Goal: Task Accomplishment & Management: Use online tool/utility

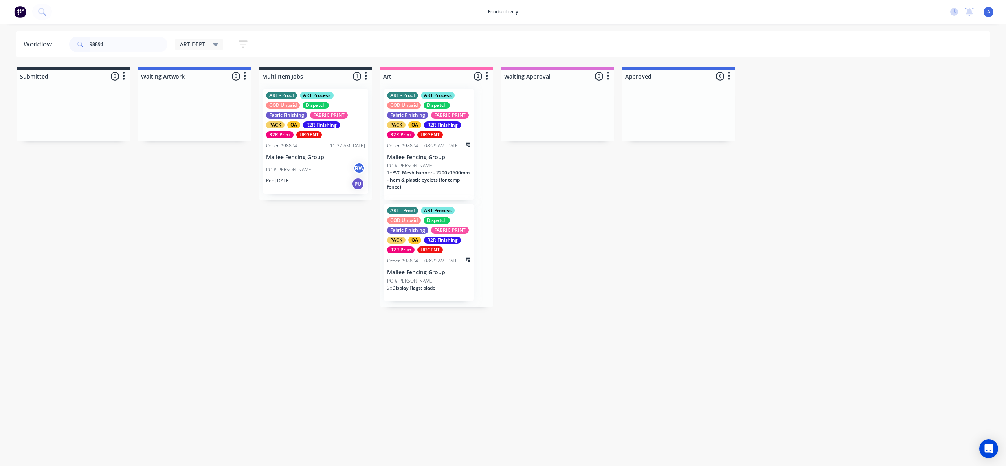
click at [325, 173] on div "PO #[PERSON_NAME] RW" at bounding box center [315, 169] width 99 height 15
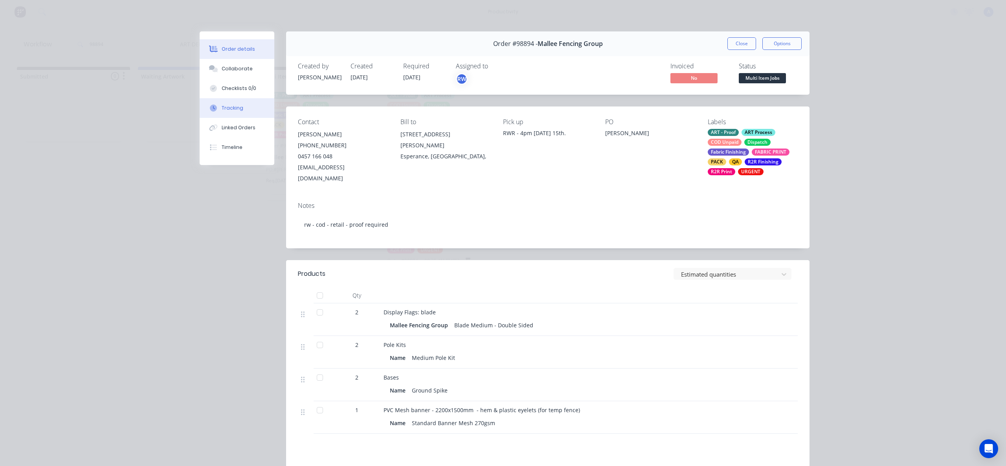
click at [248, 113] on button "Tracking" at bounding box center [237, 108] width 75 height 20
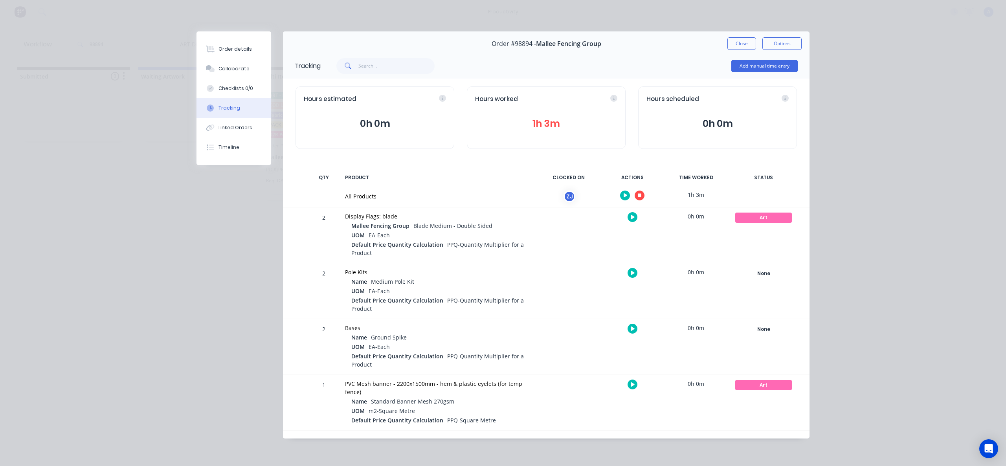
click at [637, 199] on button "button" at bounding box center [640, 196] width 10 height 10
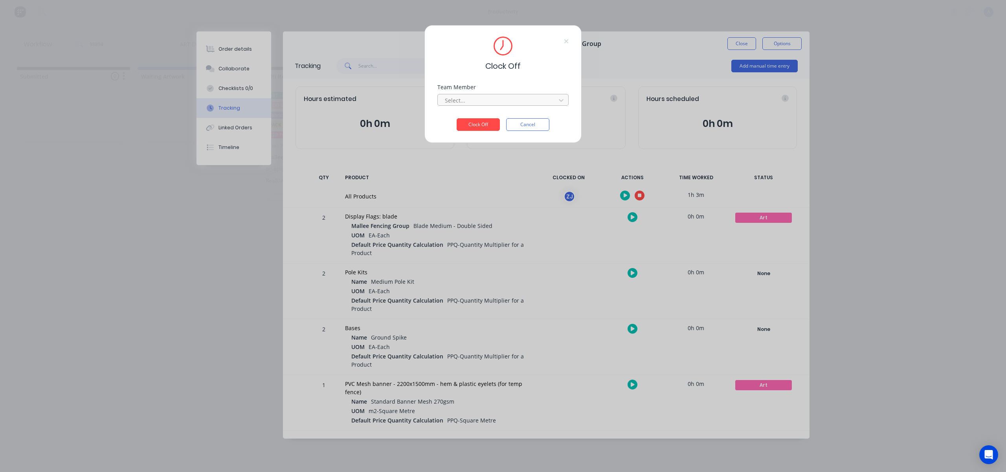
click at [530, 98] on div at bounding box center [498, 101] width 108 height 10
click at [493, 118] on div "[PERSON_NAME]" at bounding box center [502, 117] width 131 height 15
click at [484, 124] on button "Clock Off" at bounding box center [478, 124] width 43 height 13
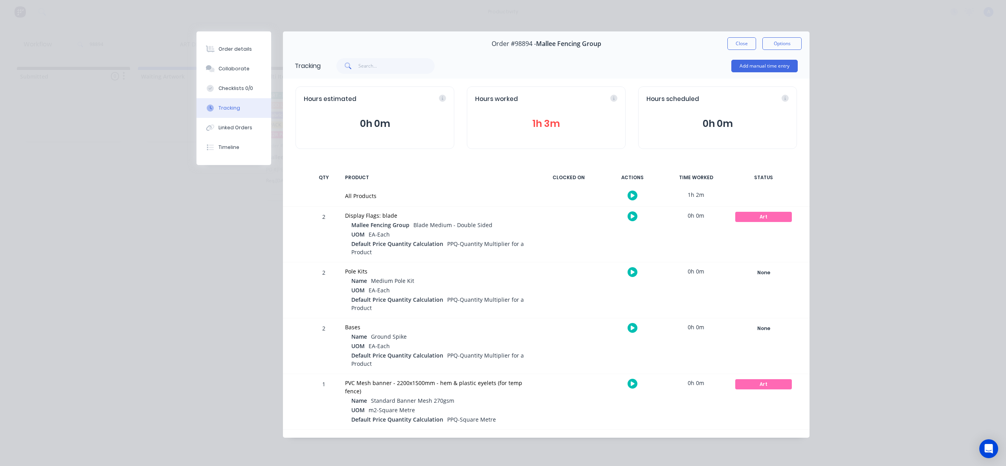
click at [753, 37] on div "Order #98894 - Mallee Fencing Group Close Options" at bounding box center [546, 43] width 527 height 25
click at [749, 41] on button "Close" at bounding box center [741, 43] width 29 height 13
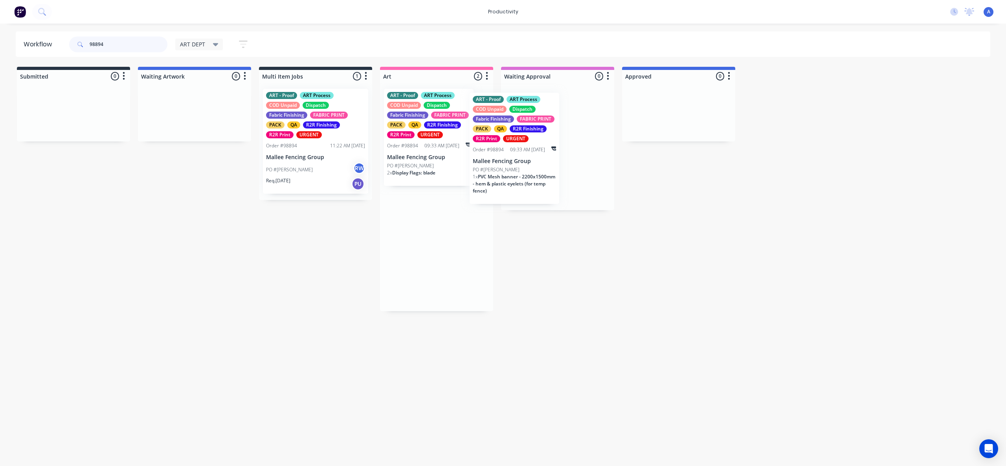
drag, startPoint x: 522, startPoint y: 172, endPoint x: 584, endPoint y: 173, distance: 61.7
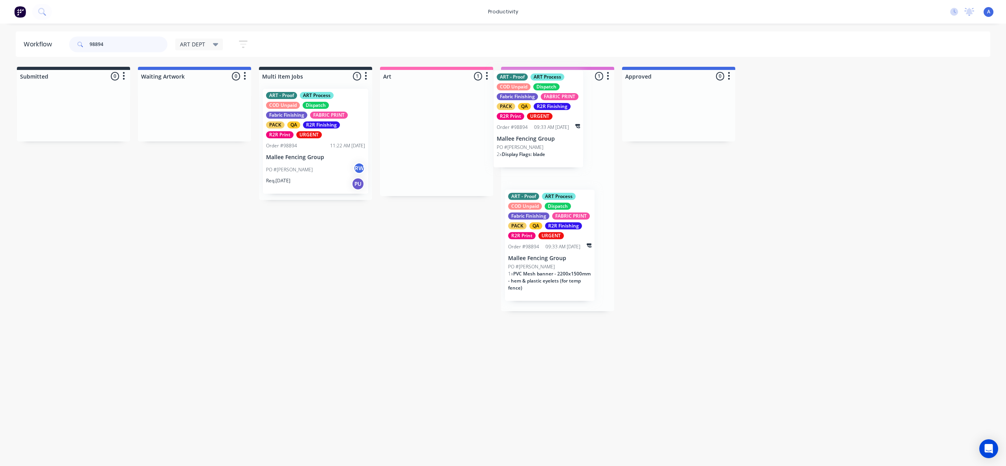
drag, startPoint x: 439, startPoint y: 173, endPoint x: 558, endPoint y: 152, distance: 121.0
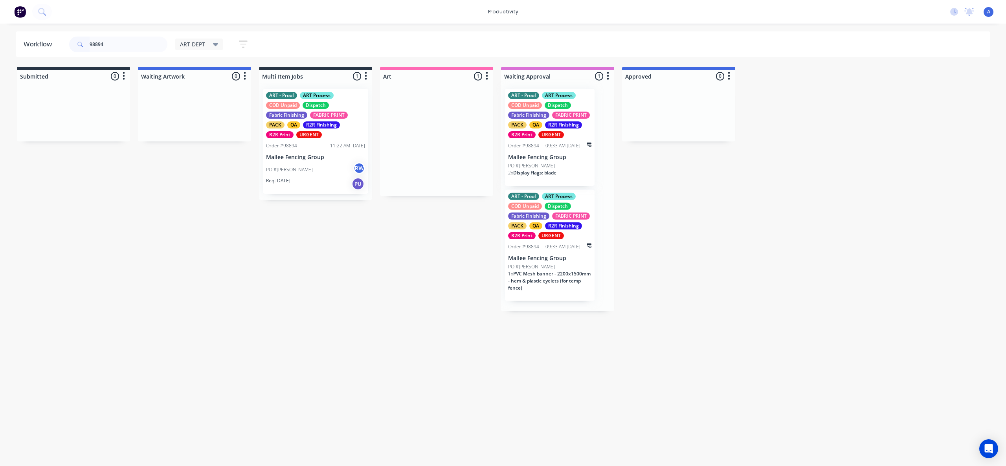
click at [347, 188] on div "Req. [DATE] PU" at bounding box center [315, 183] width 99 height 13
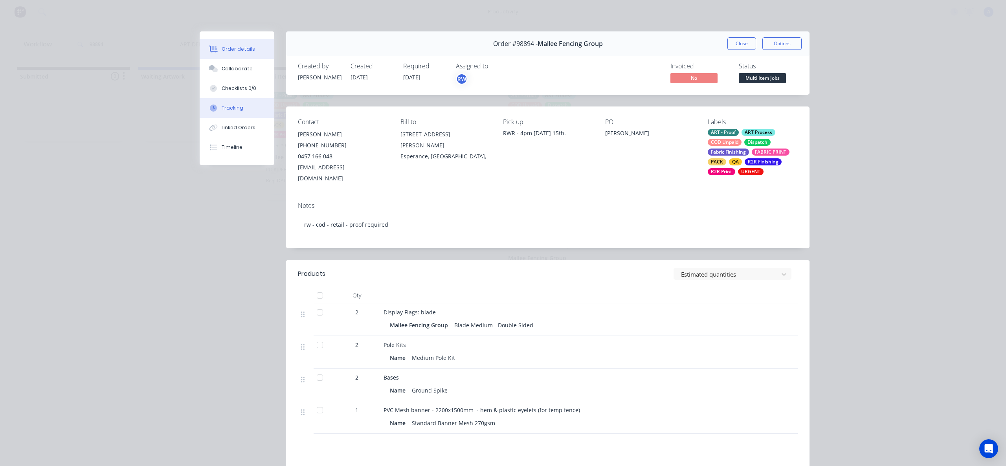
click at [219, 113] on button "Tracking" at bounding box center [237, 108] width 75 height 20
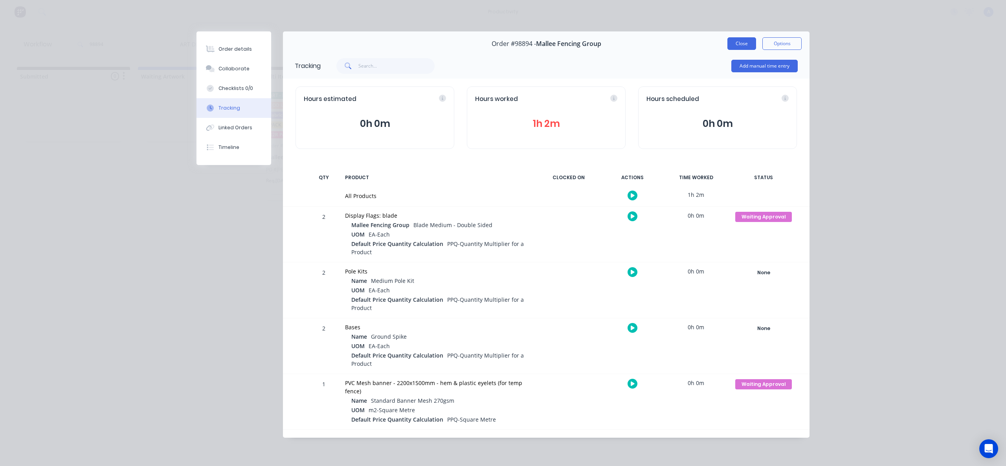
click at [745, 42] on button "Close" at bounding box center [741, 43] width 29 height 13
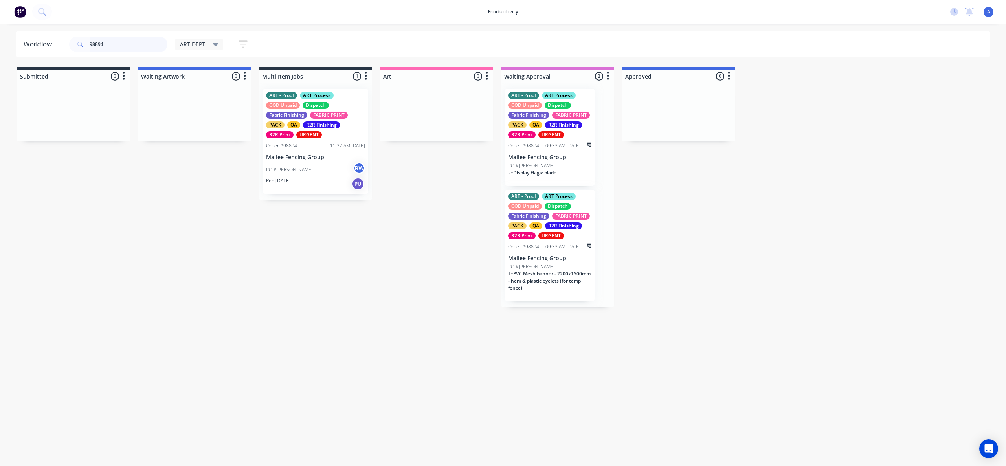
click at [129, 45] on input "98894" at bounding box center [129, 45] width 78 height 16
click at [336, 164] on div "PO #[PERSON_NAME] RW" at bounding box center [315, 169] width 99 height 15
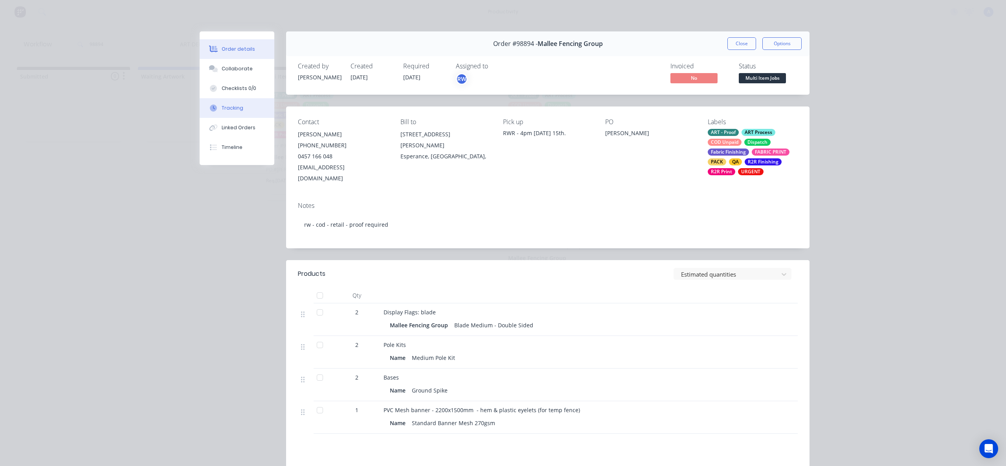
click at [216, 112] on button "Tracking" at bounding box center [237, 108] width 75 height 20
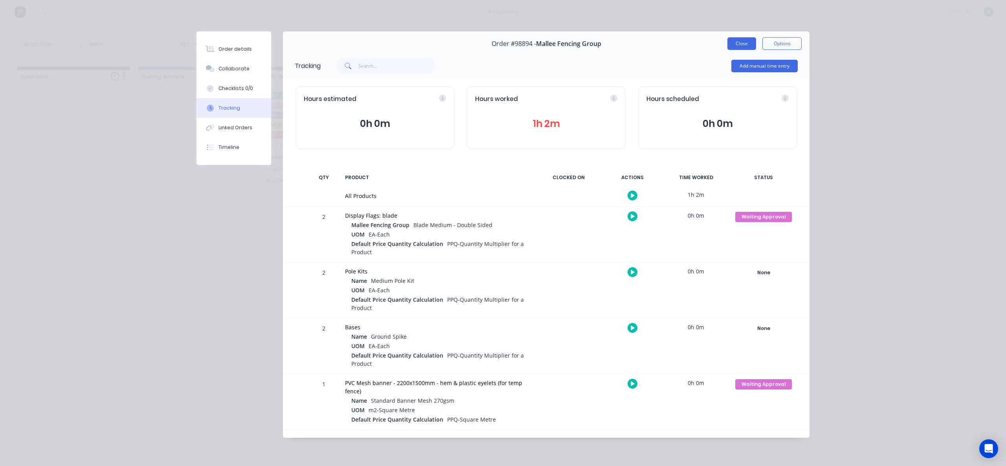
click at [748, 44] on button "Close" at bounding box center [741, 43] width 29 height 13
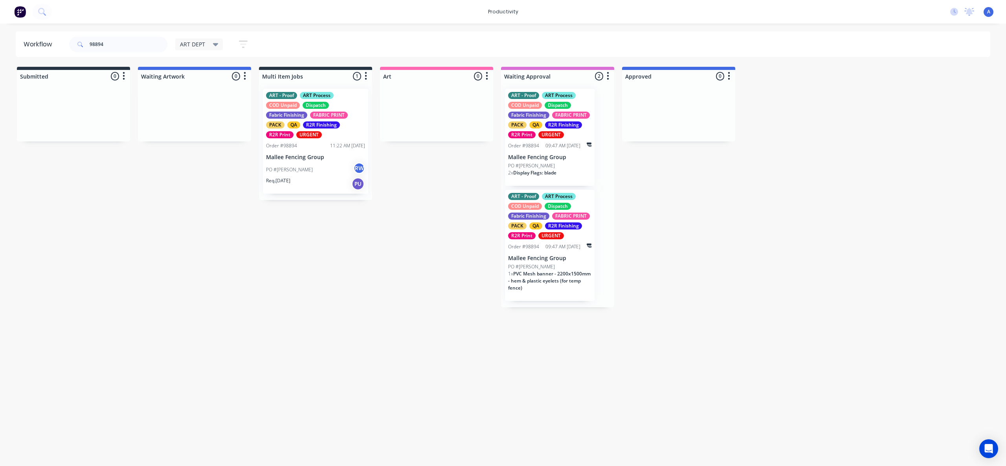
click at [313, 171] on div "PO #[PERSON_NAME] RW" at bounding box center [315, 169] width 99 height 15
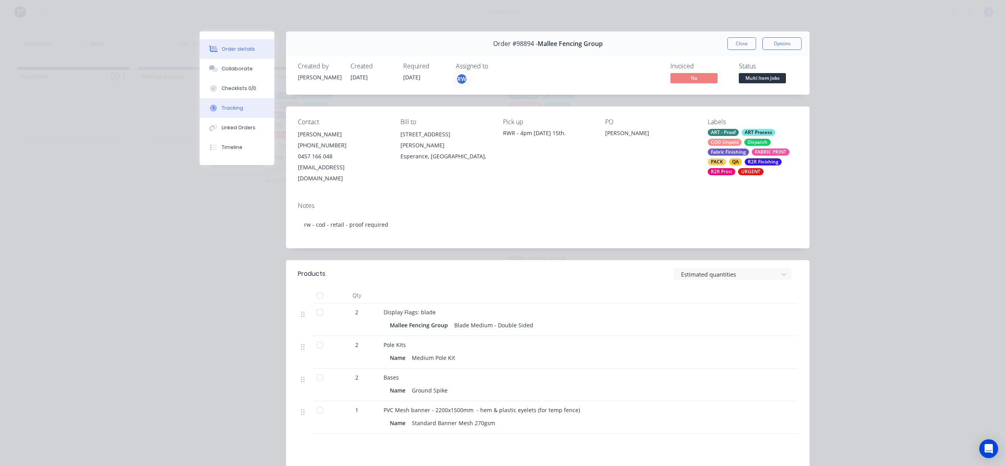
click at [241, 113] on button "Tracking" at bounding box center [237, 108] width 75 height 20
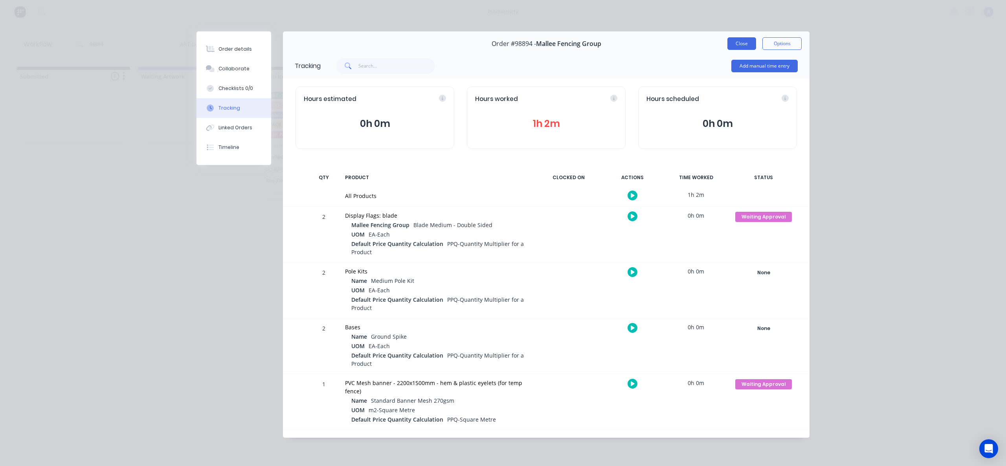
click at [735, 41] on button "Close" at bounding box center [741, 43] width 29 height 13
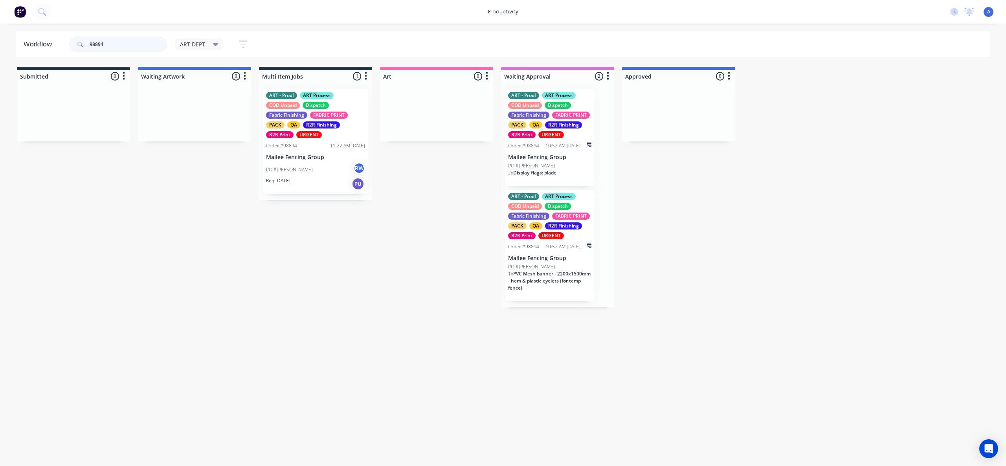
click at [139, 46] on input "98894" at bounding box center [129, 45] width 78 height 16
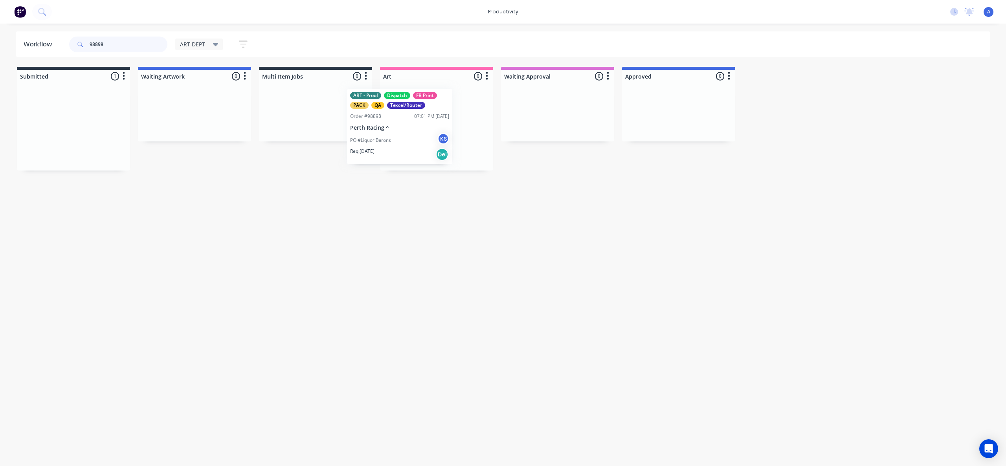
drag, startPoint x: 60, startPoint y: 145, endPoint x: 439, endPoint y: 147, distance: 378.5
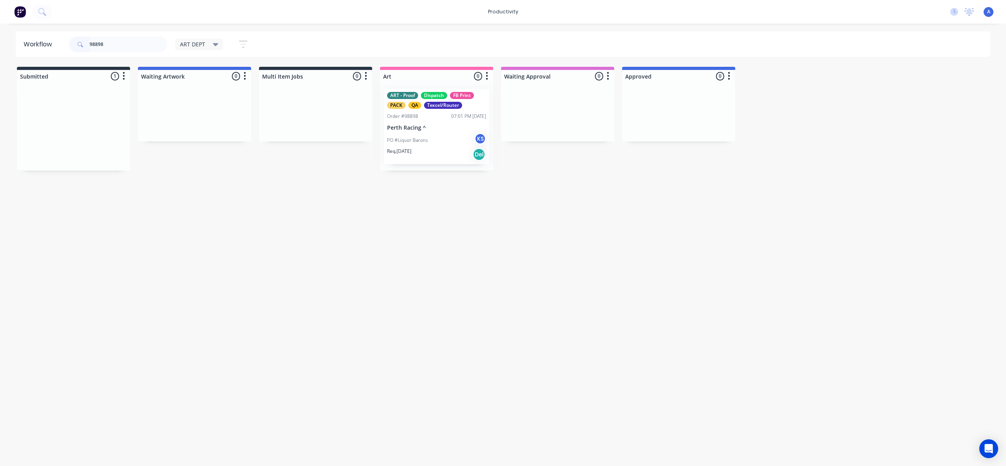
click at [439, 147] on div at bounding box center [436, 127] width 113 height 88
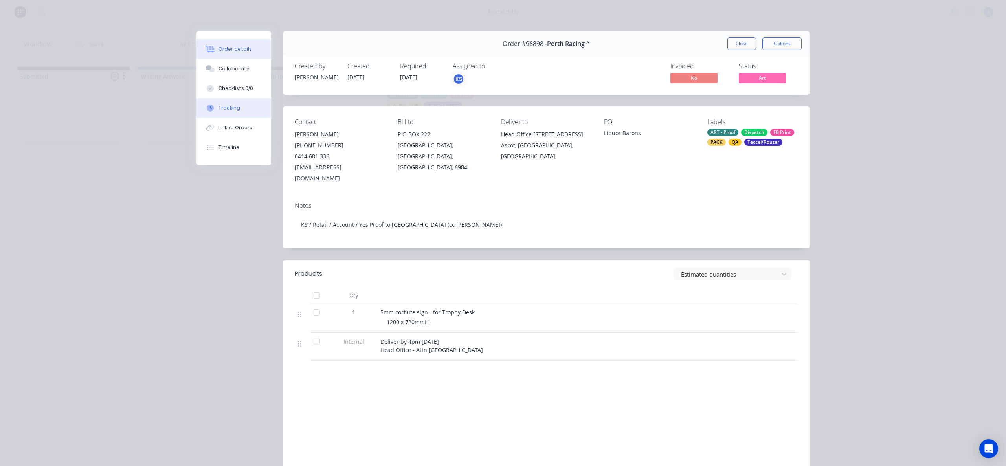
click at [252, 114] on button "Tracking" at bounding box center [234, 108] width 75 height 20
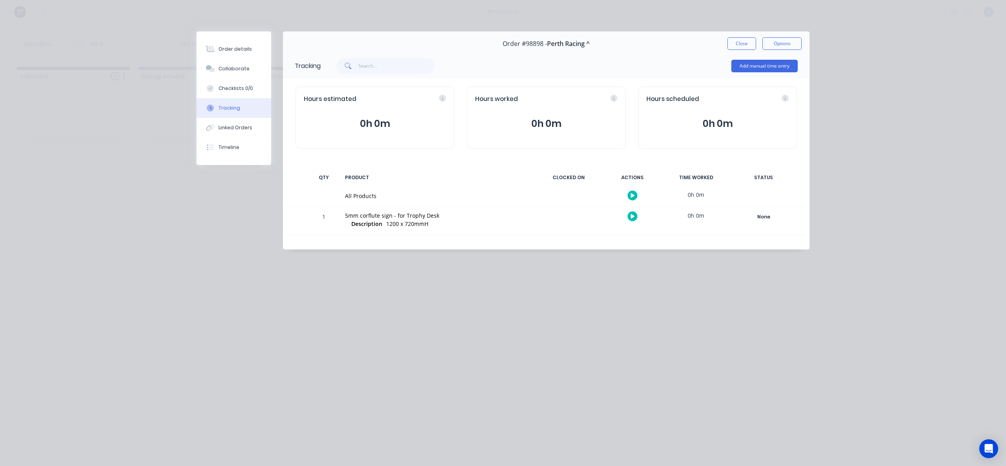
click at [627, 193] on div at bounding box center [632, 195] width 59 height 19
click at [632, 194] on icon "button" at bounding box center [633, 195] width 4 height 4
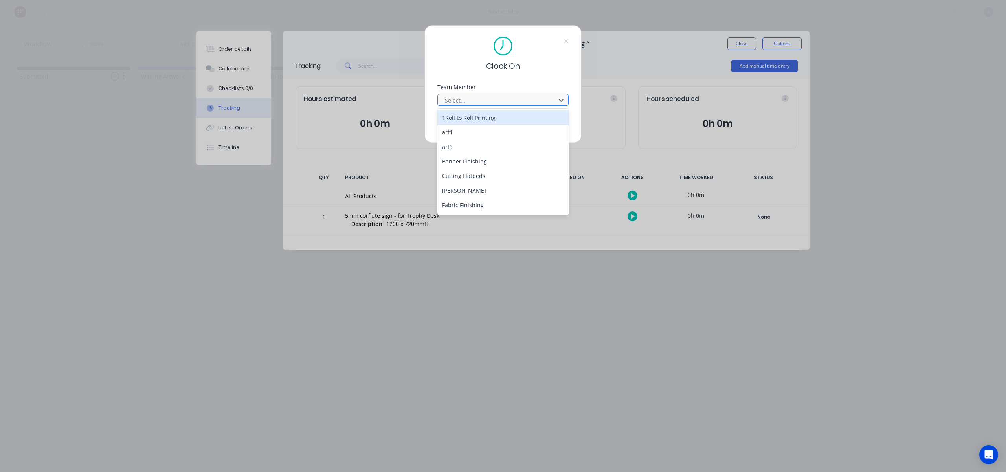
click at [463, 101] on div at bounding box center [498, 101] width 108 height 10
click at [471, 207] on div "[PERSON_NAME]" at bounding box center [502, 206] width 131 height 15
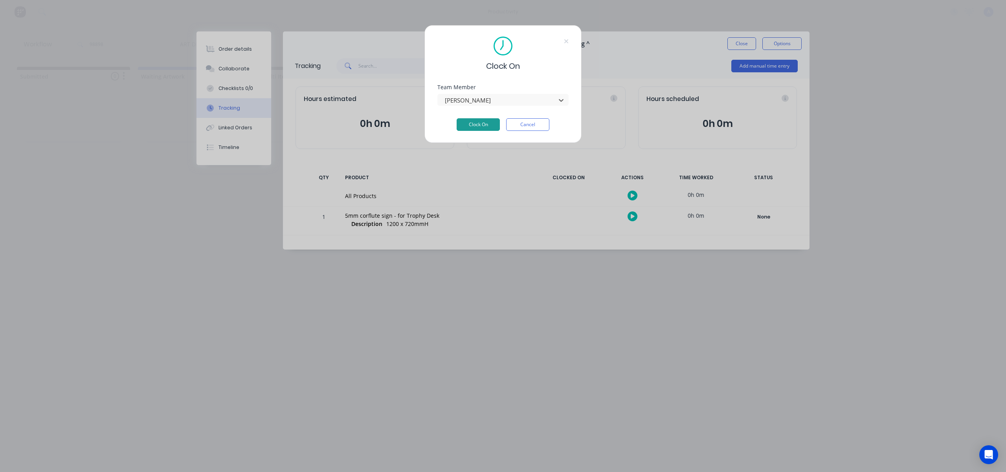
click at [469, 129] on button "Clock On" at bounding box center [478, 124] width 43 height 13
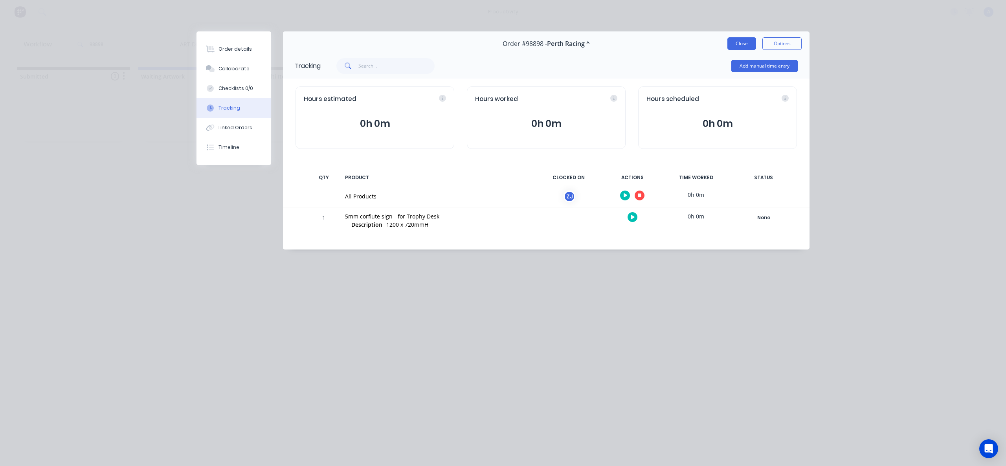
click at [738, 47] on button "Close" at bounding box center [741, 43] width 29 height 13
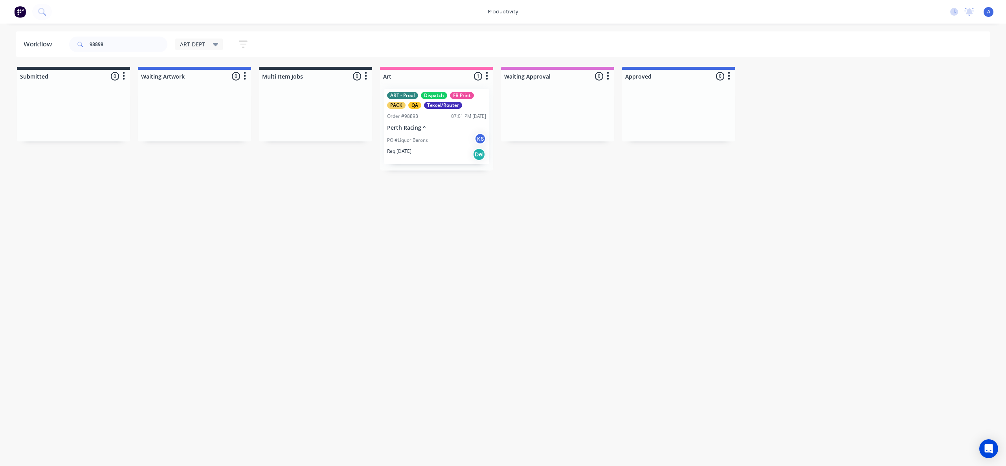
click at [531, 213] on div "Workflow 98898 ART DEPT Save new view None edit ART DEPT (Default) edit Banner …" at bounding box center [503, 240] width 1006 height 419
click at [681, 280] on div "Workflow 98898 ART DEPT Save new view None edit ART DEPT (Default) edit Banner …" at bounding box center [503, 240] width 1006 height 419
click at [435, 143] on div "PO #Liquor Barons KS" at bounding box center [436, 140] width 99 height 15
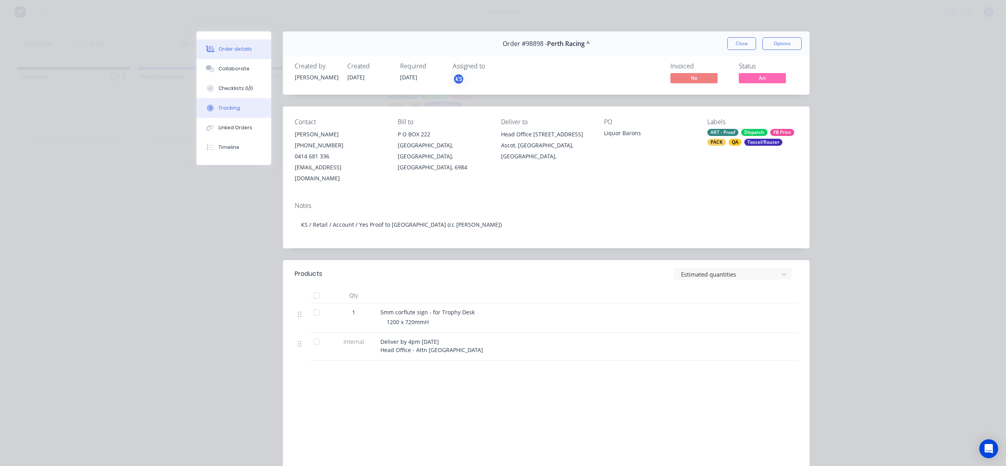
click at [250, 104] on button "Tracking" at bounding box center [234, 108] width 75 height 20
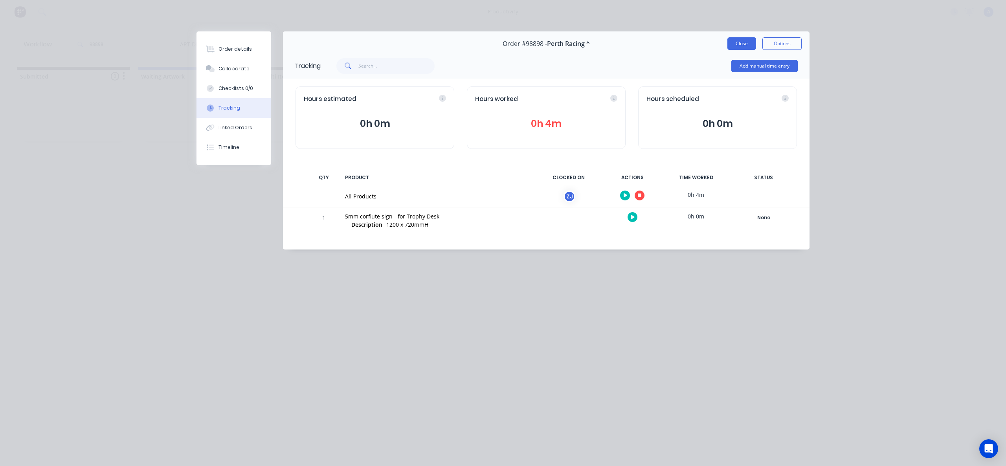
click at [748, 41] on button "Close" at bounding box center [741, 43] width 29 height 13
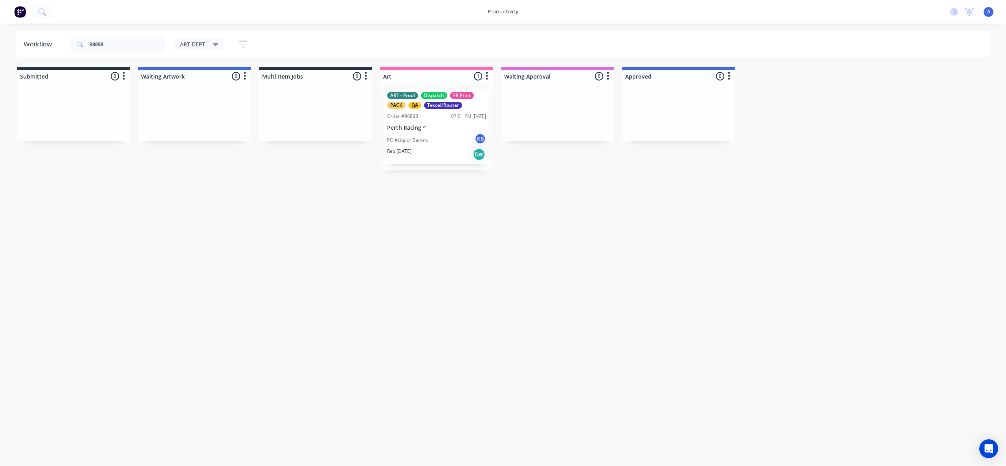
click at [794, 272] on div "Workflow 98898 ART DEPT Save new view None edit ART DEPT (Default) edit Banner …" at bounding box center [503, 240] width 1006 height 419
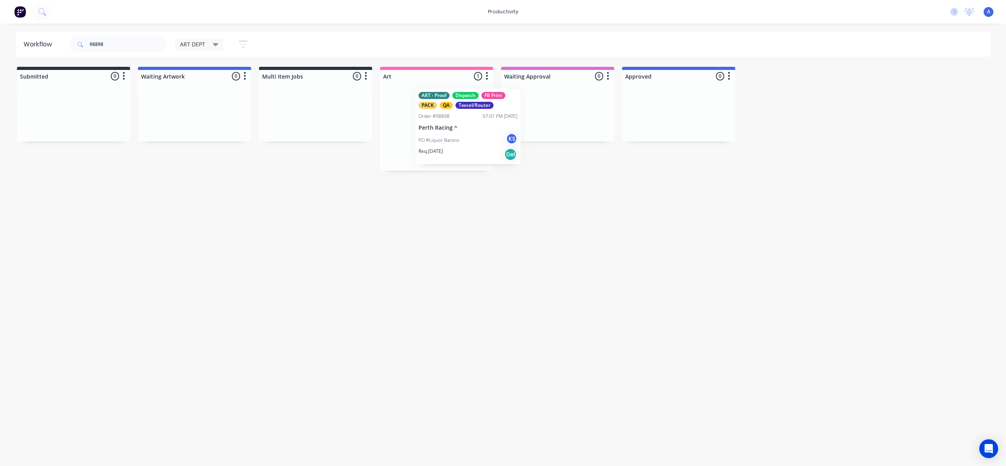
drag, startPoint x: 454, startPoint y: 149, endPoint x: 555, endPoint y: 145, distance: 101.1
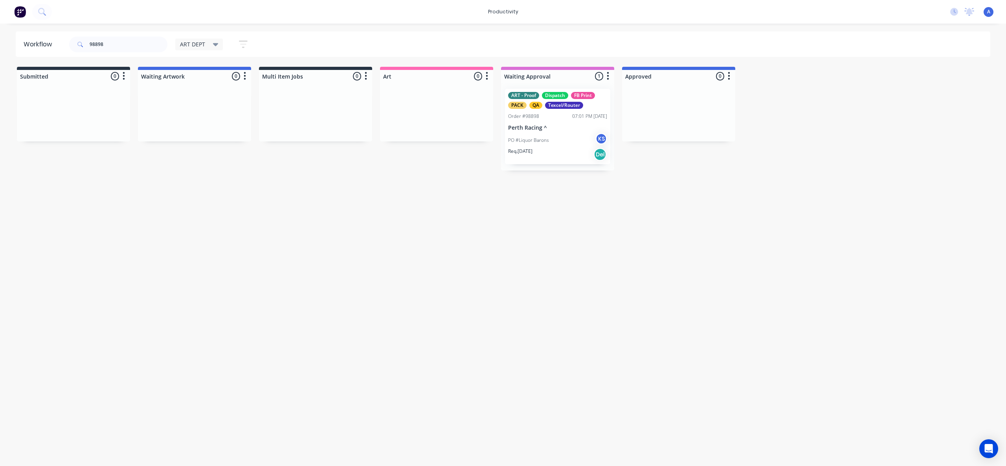
click at [556, 144] on div "PO #Liquor Barons KS" at bounding box center [557, 140] width 99 height 15
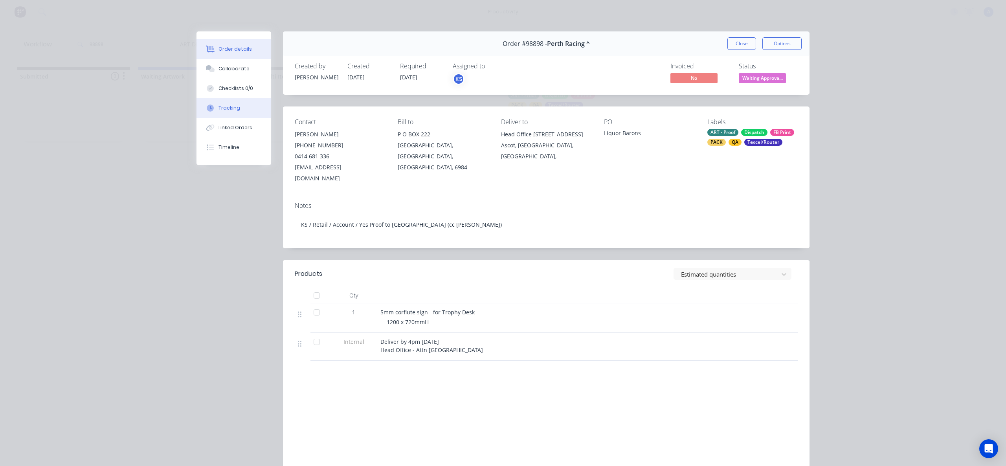
click at [237, 106] on button "Tracking" at bounding box center [234, 108] width 75 height 20
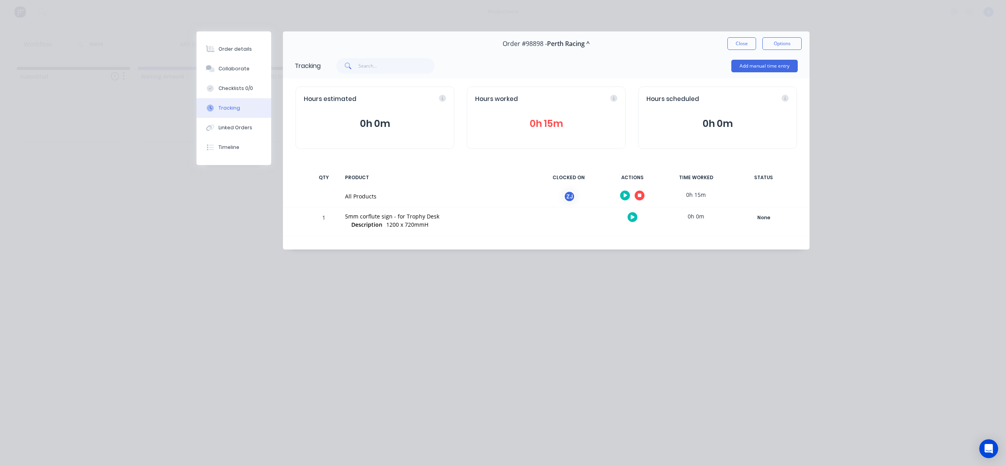
click at [637, 193] on button "button" at bounding box center [640, 196] width 10 height 10
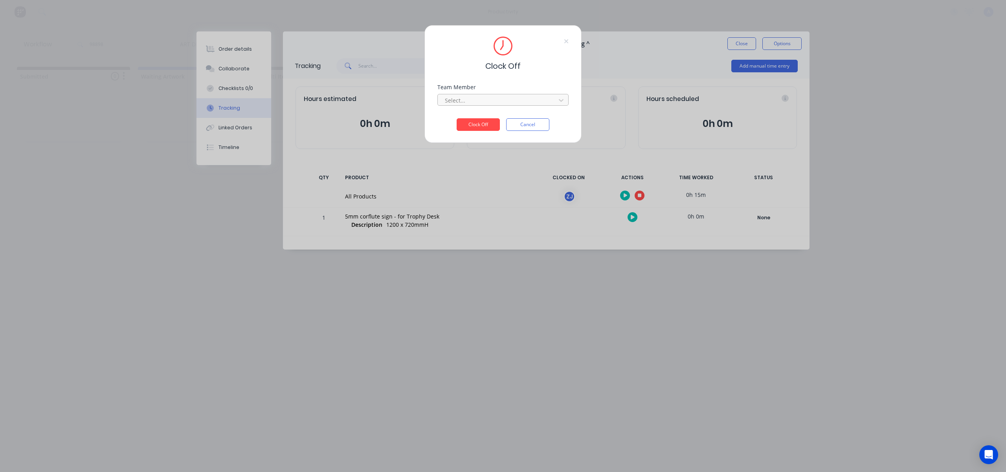
click at [509, 105] on div "Select..." at bounding box center [498, 100] width 112 height 12
click at [470, 114] on div "[PERSON_NAME]" at bounding box center [502, 117] width 131 height 15
click at [479, 123] on button "Clock Off" at bounding box center [478, 124] width 43 height 13
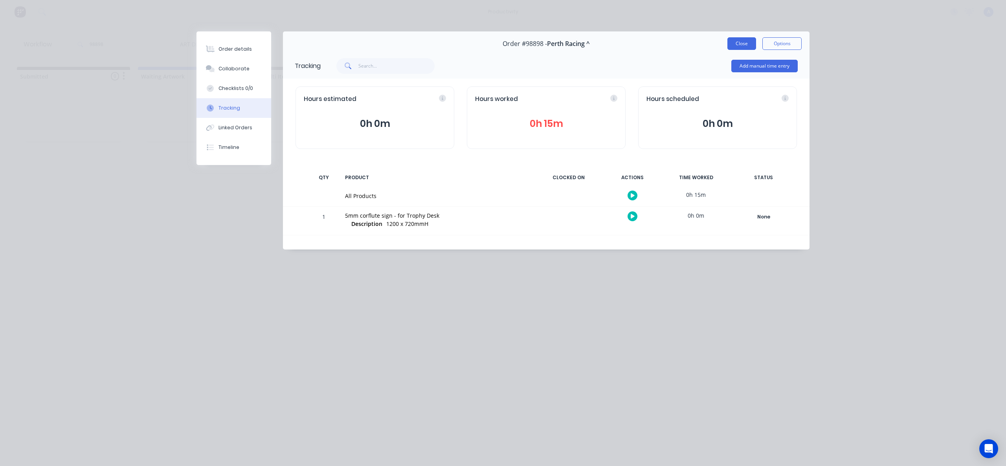
click at [748, 45] on button "Close" at bounding box center [741, 43] width 29 height 13
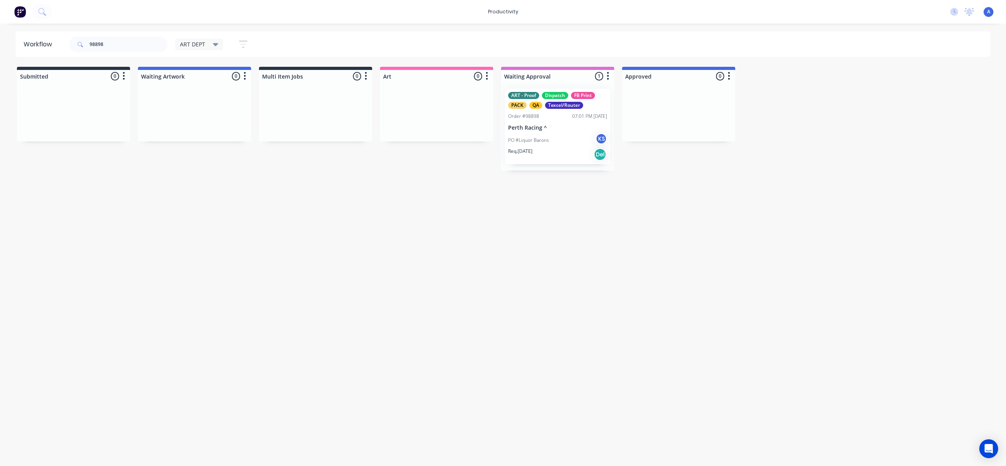
click at [714, 225] on div "Workflow 98898 ART DEPT Save new view None edit ART DEPT (Default) edit Banner …" at bounding box center [503, 240] width 1006 height 419
click at [542, 152] on div "Req. [DATE] Del" at bounding box center [557, 154] width 99 height 13
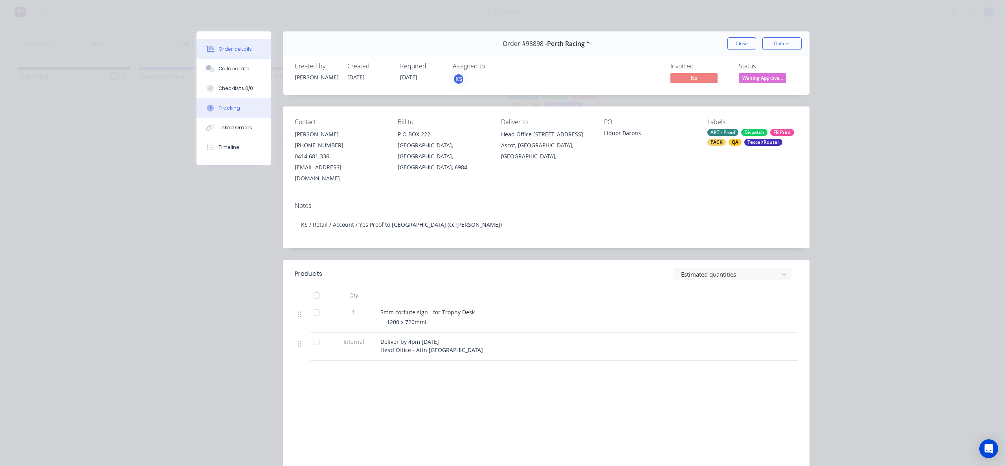
click at [220, 110] on div "Tracking" at bounding box center [230, 108] width 22 height 7
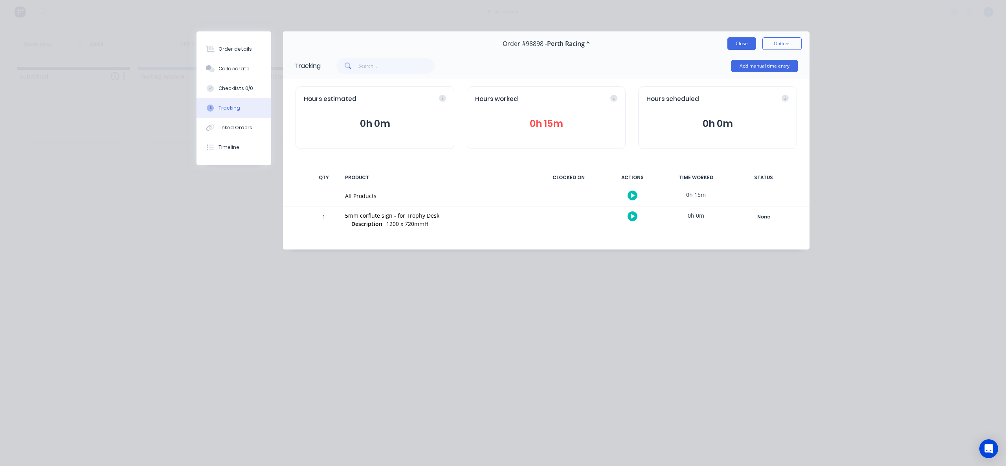
click at [751, 44] on button "Close" at bounding box center [741, 43] width 29 height 13
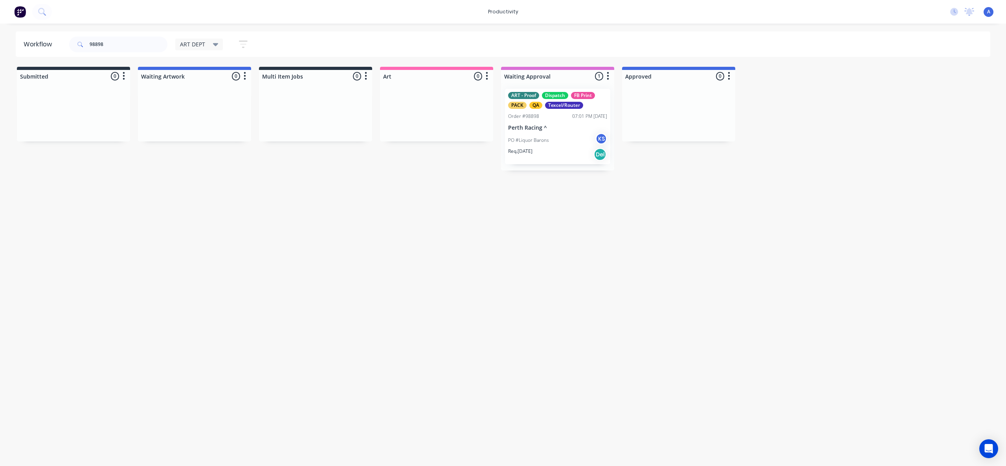
click at [738, 235] on div "Workflow 98898 ART DEPT Save new view None edit ART DEPT (Default) edit Banner …" at bounding box center [503, 240] width 1006 height 419
click at [117, 45] on input "98898" at bounding box center [129, 45] width 78 height 16
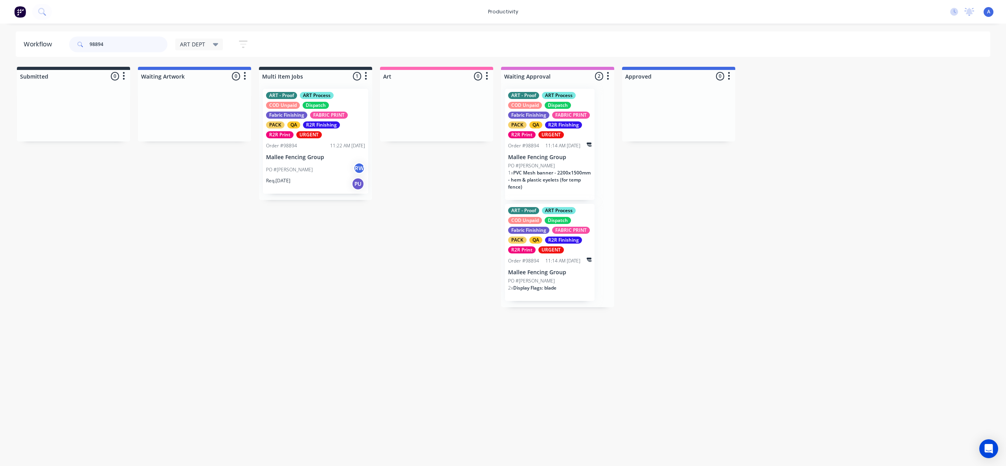
drag, startPoint x: 540, startPoint y: 166, endPoint x: 451, endPoint y: 166, distance: 88.8
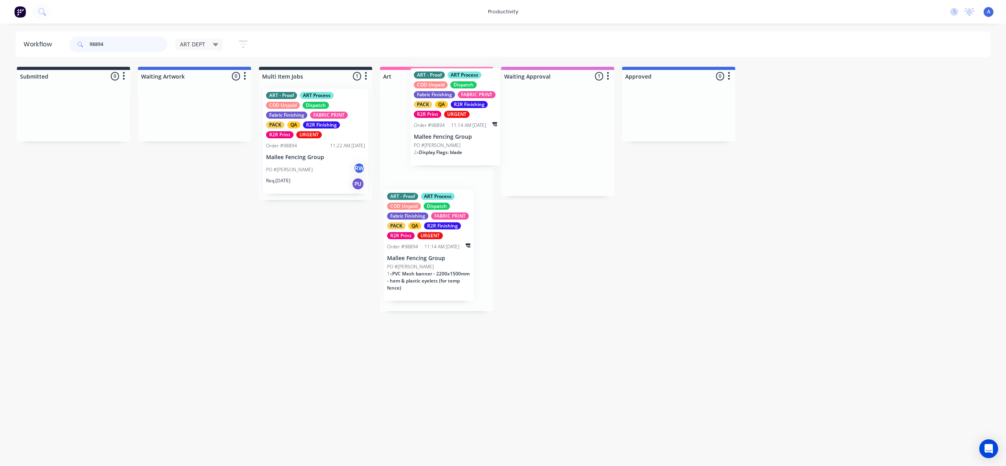
drag, startPoint x: 553, startPoint y: 161, endPoint x: 462, endPoint y: 136, distance: 94.5
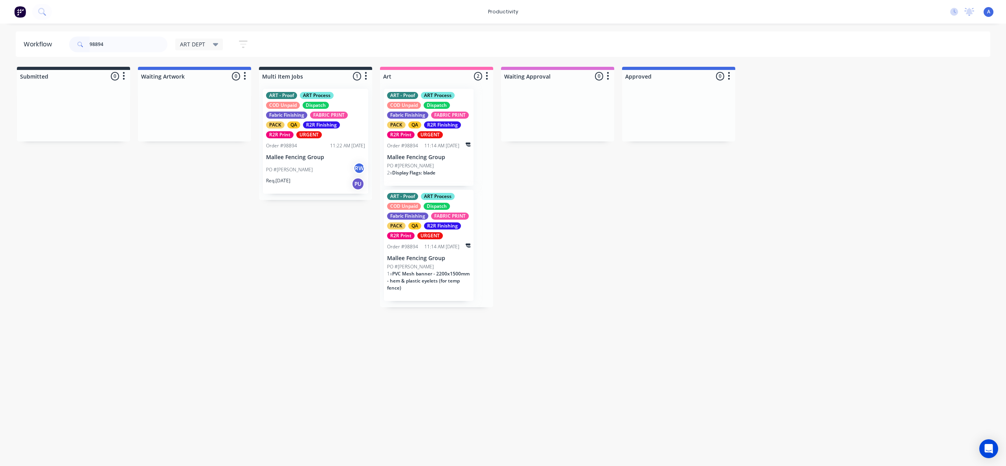
click at [318, 176] on div "PO #[PERSON_NAME] RW" at bounding box center [315, 169] width 99 height 15
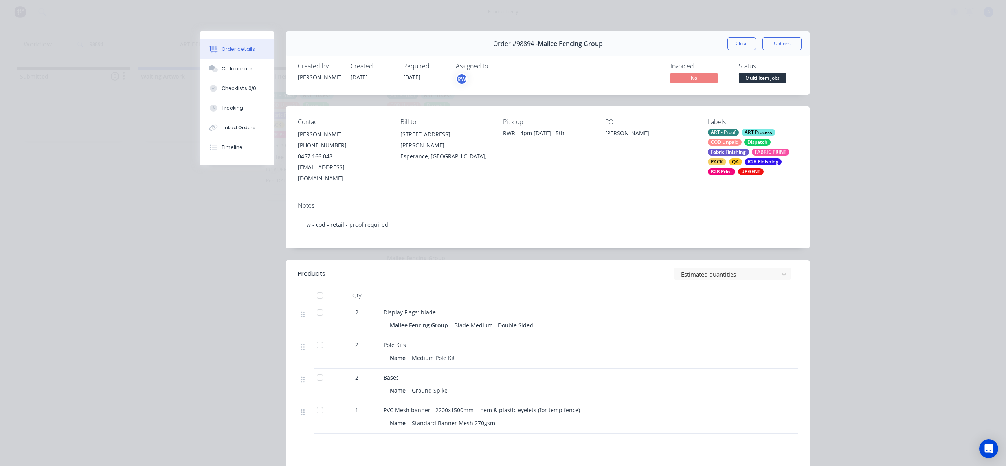
click at [202, 114] on button "Tracking" at bounding box center [237, 108] width 75 height 20
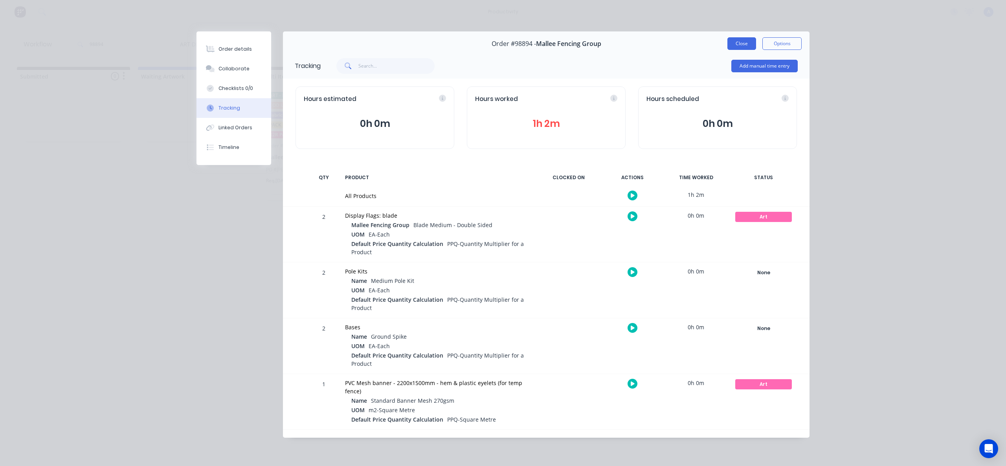
click at [740, 40] on button "Close" at bounding box center [741, 43] width 29 height 13
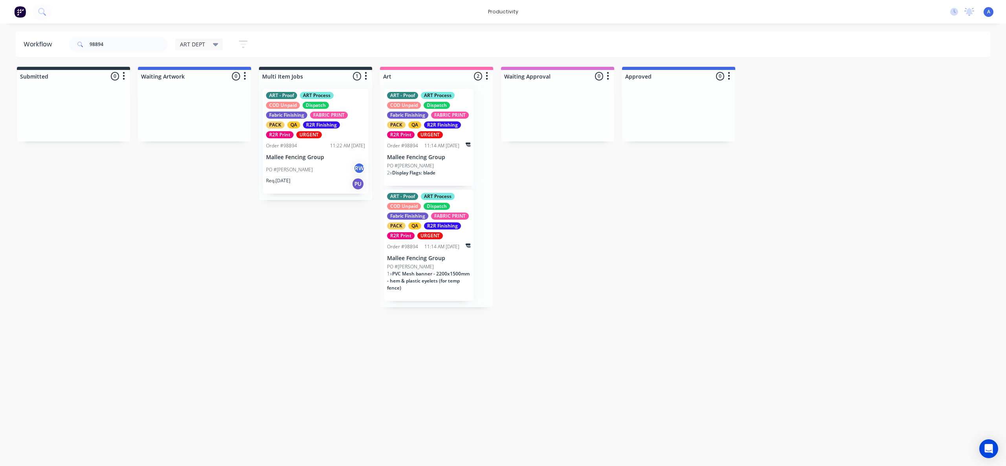
click at [297, 170] on div "PO #[PERSON_NAME] RW" at bounding box center [315, 169] width 99 height 15
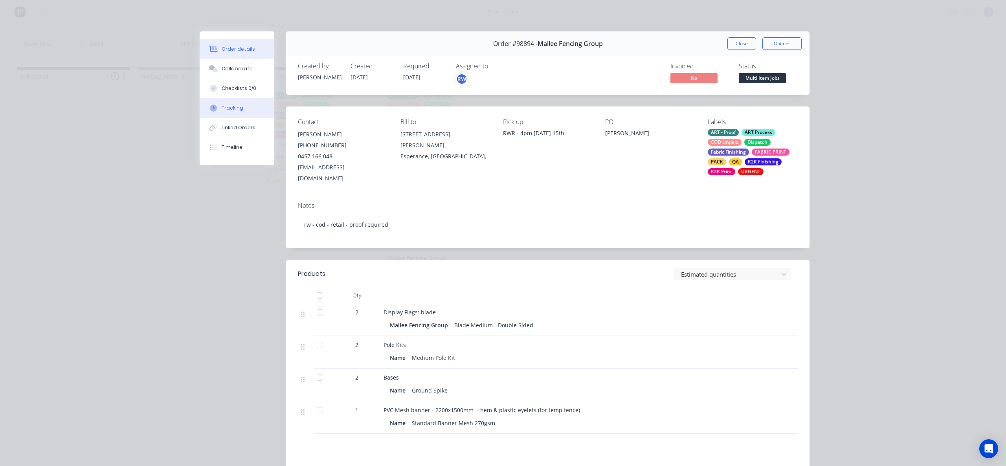
click at [241, 105] on button "Tracking" at bounding box center [237, 108] width 75 height 20
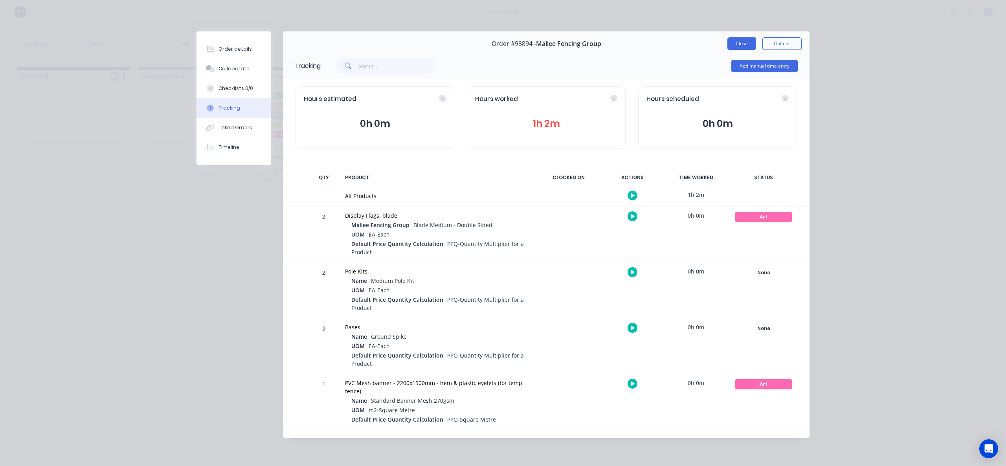
click at [746, 43] on button "Close" at bounding box center [741, 43] width 29 height 13
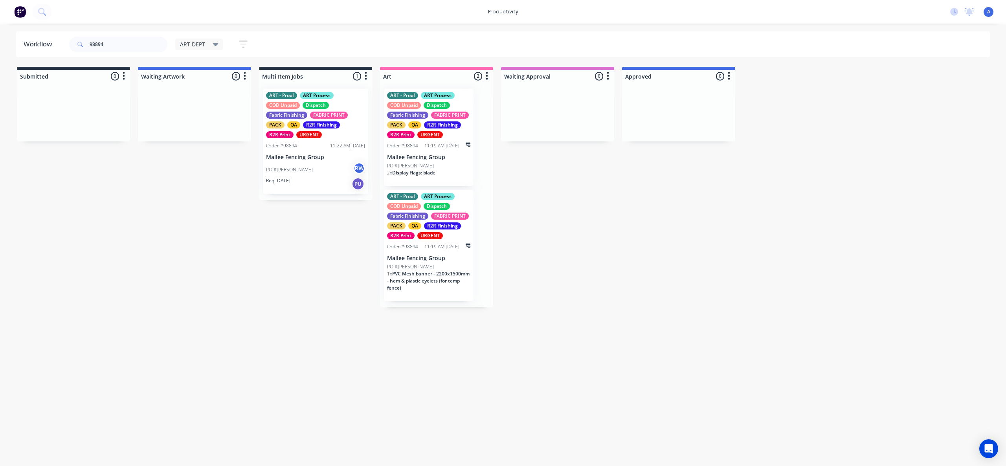
click at [317, 171] on div "PO #[PERSON_NAME] RW" at bounding box center [315, 169] width 99 height 15
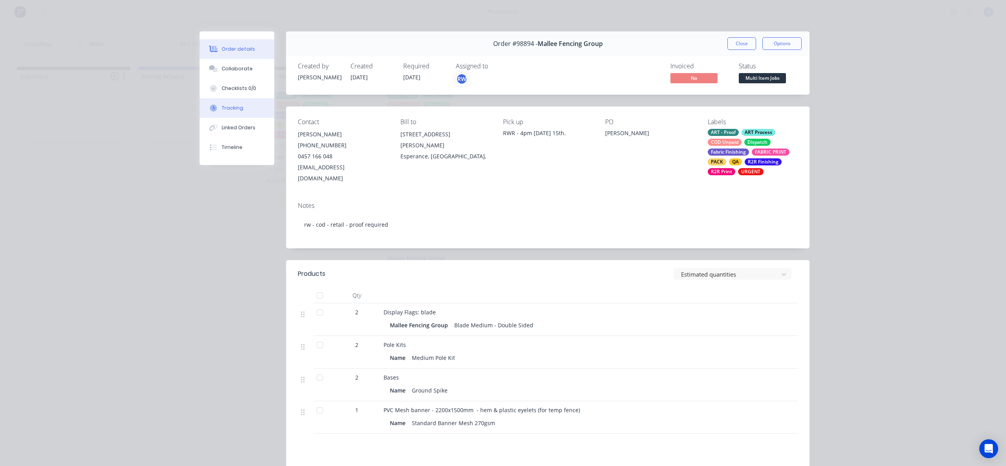
click at [245, 112] on button "Tracking" at bounding box center [237, 108] width 75 height 20
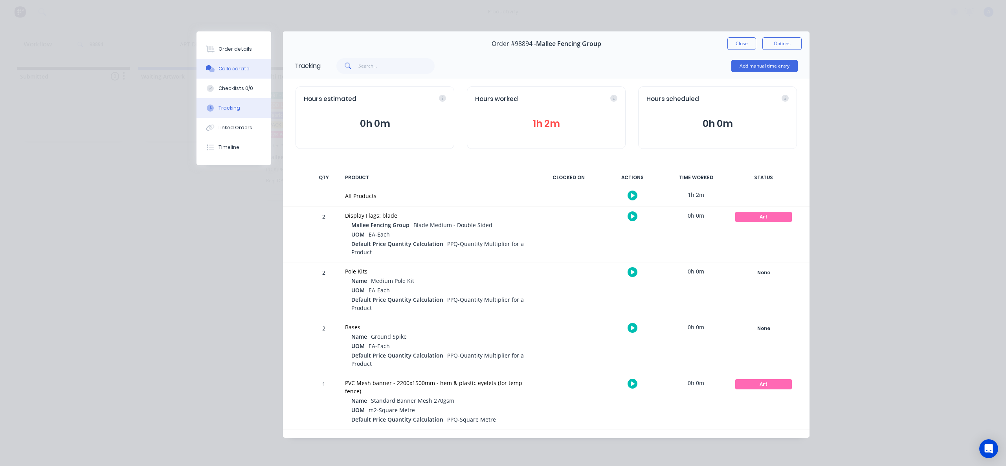
click at [237, 73] on button "Collaborate" at bounding box center [234, 69] width 75 height 20
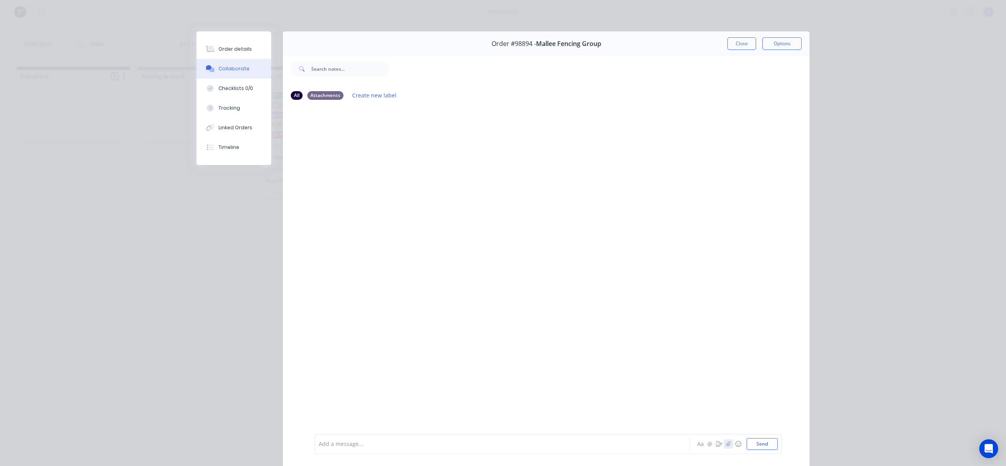
click at [726, 446] on icon "button" at bounding box center [728, 443] width 4 height 5
click at [757, 441] on button "Send" at bounding box center [762, 444] width 31 height 12
click at [234, 102] on button "Tracking" at bounding box center [234, 108] width 75 height 20
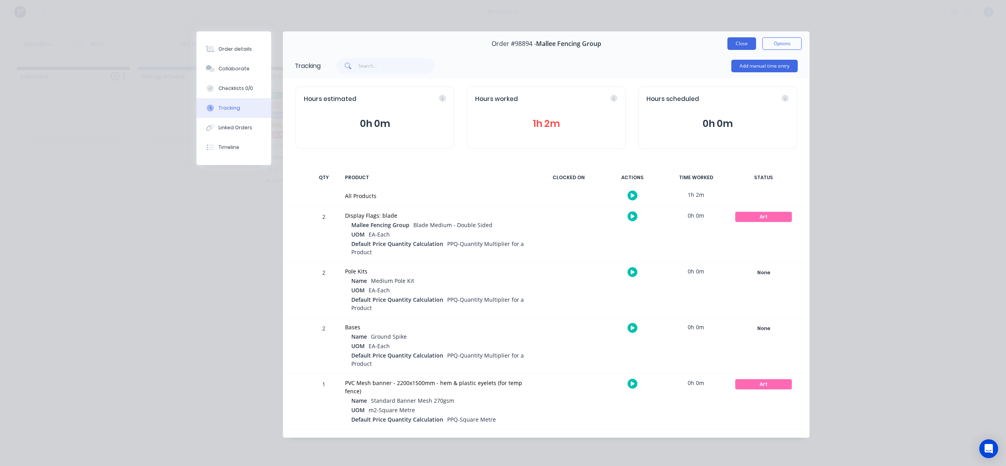
click at [737, 46] on button "Close" at bounding box center [741, 43] width 29 height 13
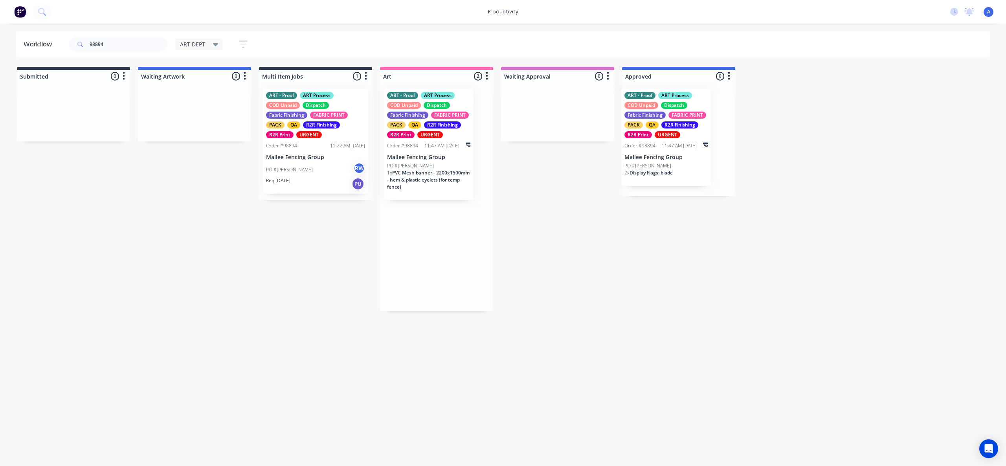
drag, startPoint x: 469, startPoint y: 147, endPoint x: 703, endPoint y: 144, distance: 234.3
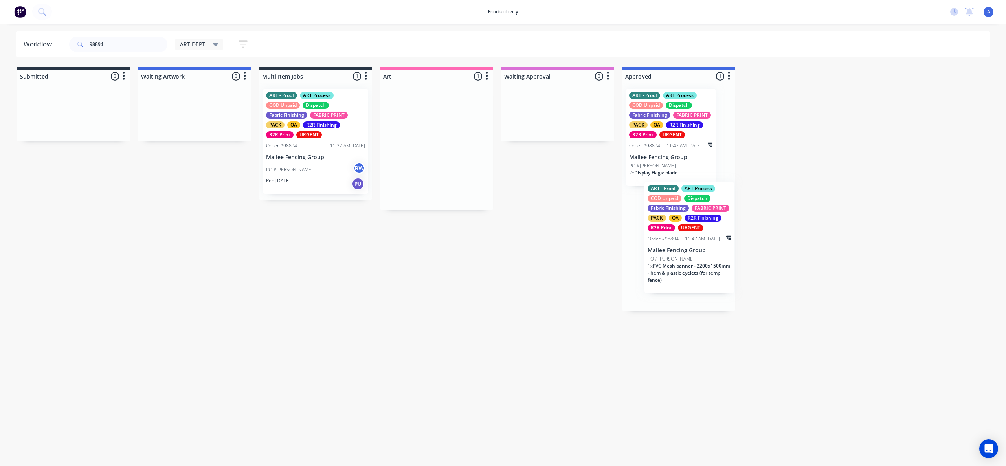
drag, startPoint x: 444, startPoint y: 167, endPoint x: 715, endPoint y: 266, distance: 288.2
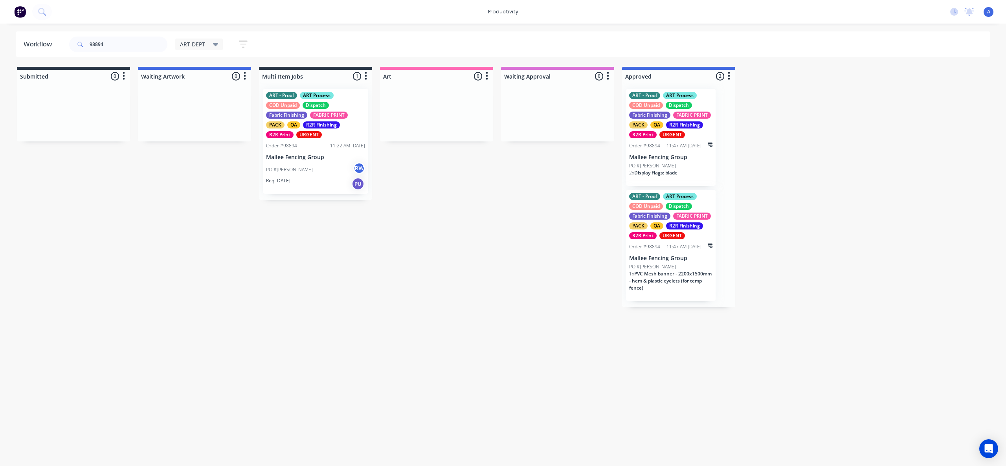
click at [272, 188] on div "Req. [DATE] PU" at bounding box center [315, 183] width 99 height 13
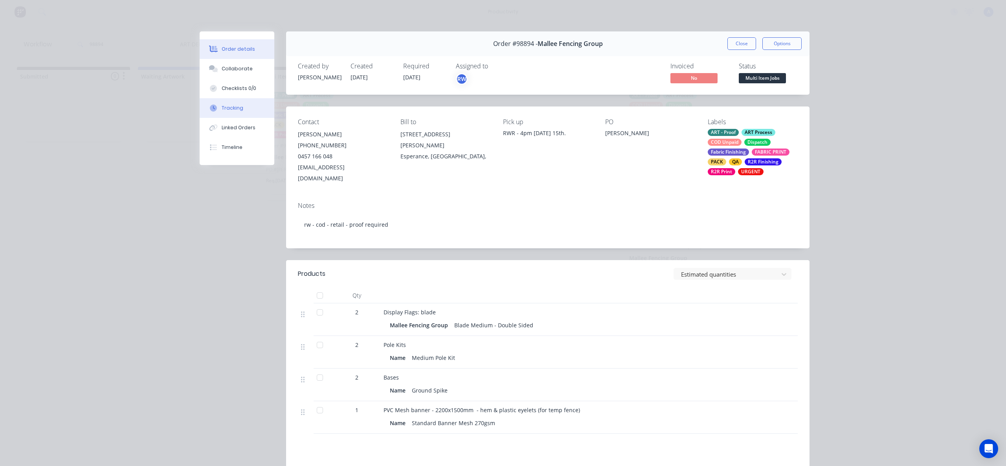
click at [223, 112] on button "Tracking" at bounding box center [237, 108] width 75 height 20
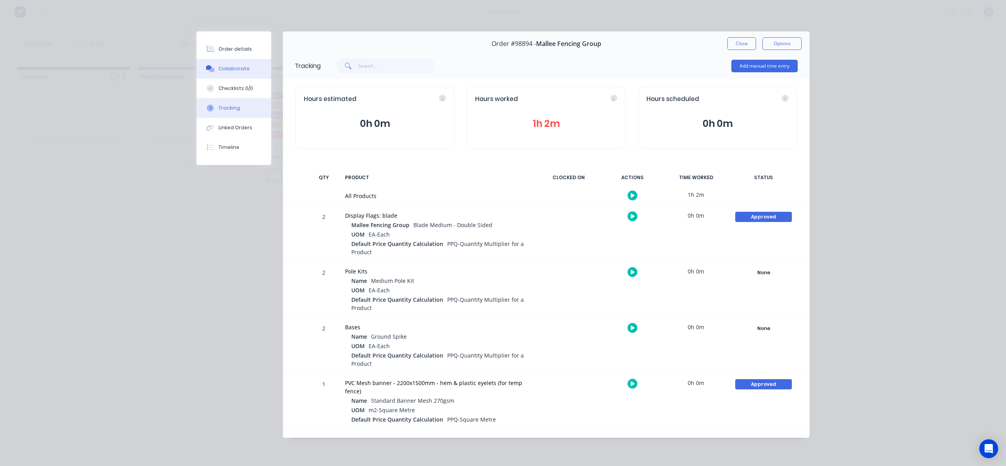
click at [227, 70] on div "Collaborate" at bounding box center [234, 68] width 31 height 7
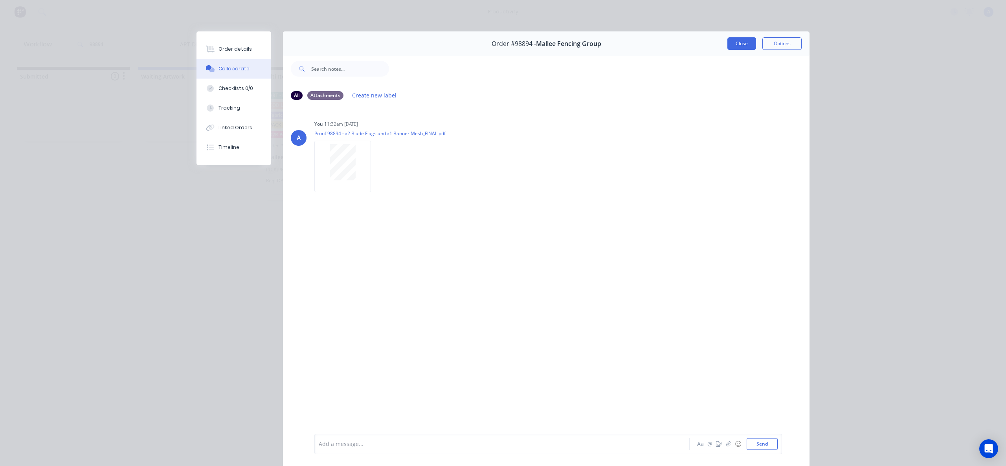
click at [741, 40] on button "Close" at bounding box center [741, 43] width 29 height 13
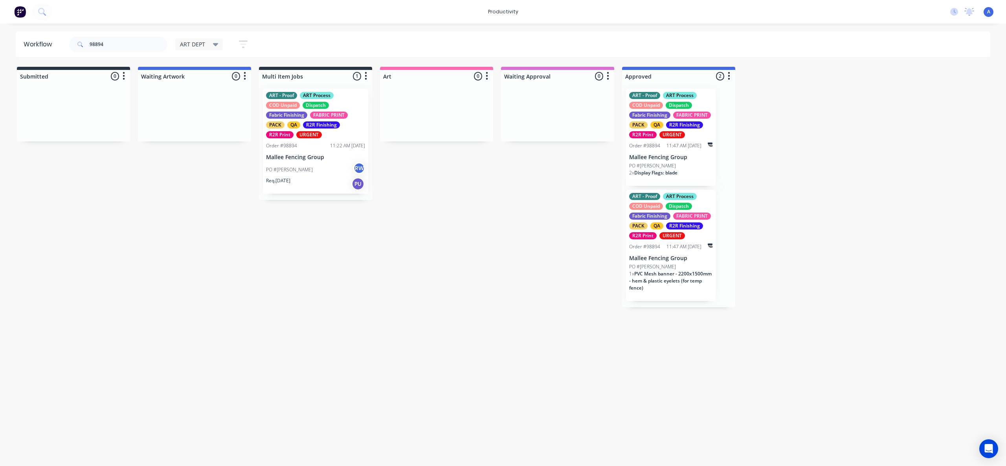
click at [138, 45] on input "98894" at bounding box center [129, 45] width 78 height 16
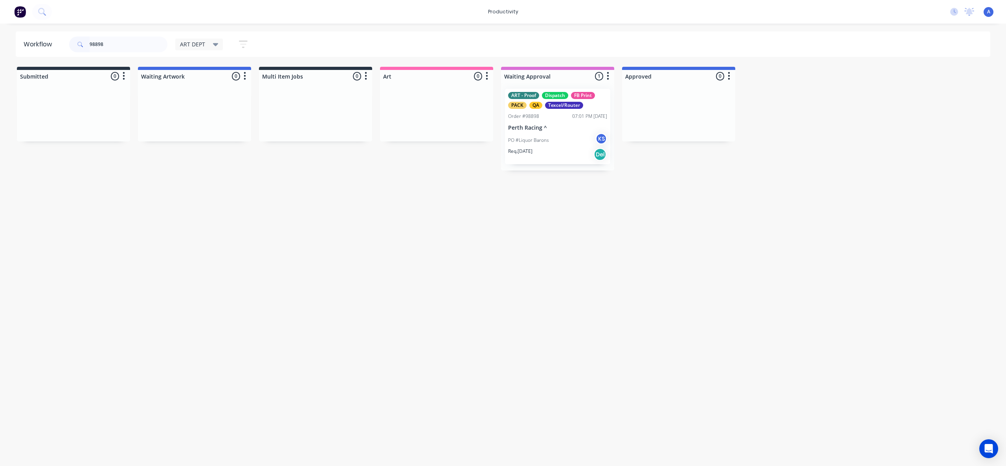
click at [561, 136] on div "PO #Liquor Barons KS" at bounding box center [557, 140] width 99 height 15
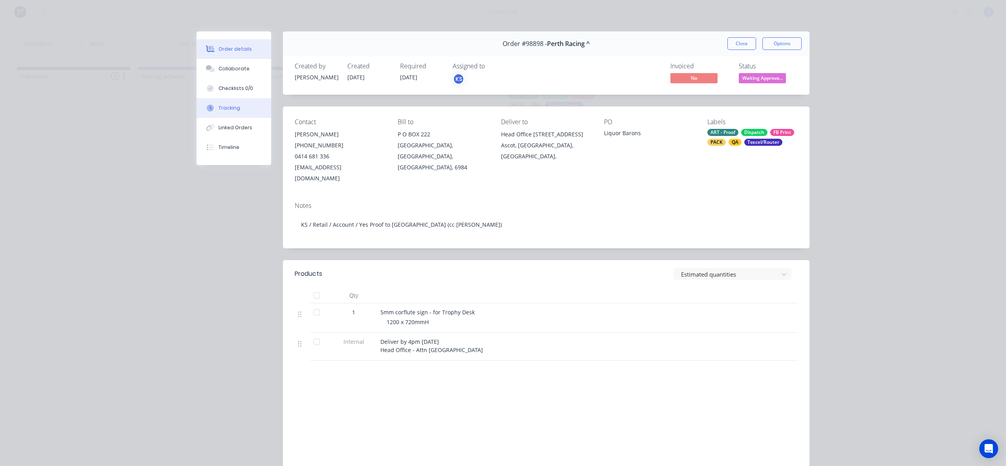
click at [253, 110] on button "Tracking" at bounding box center [234, 108] width 75 height 20
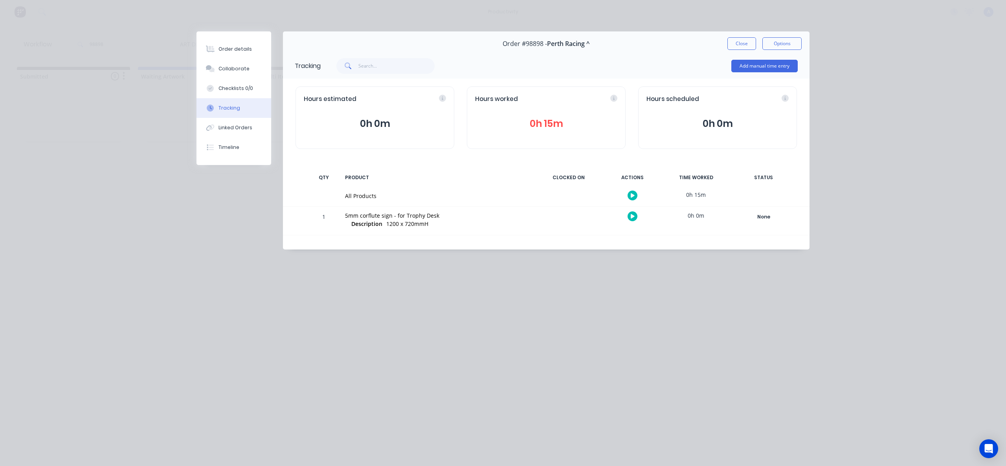
click at [630, 191] on button "button" at bounding box center [633, 196] width 10 height 10
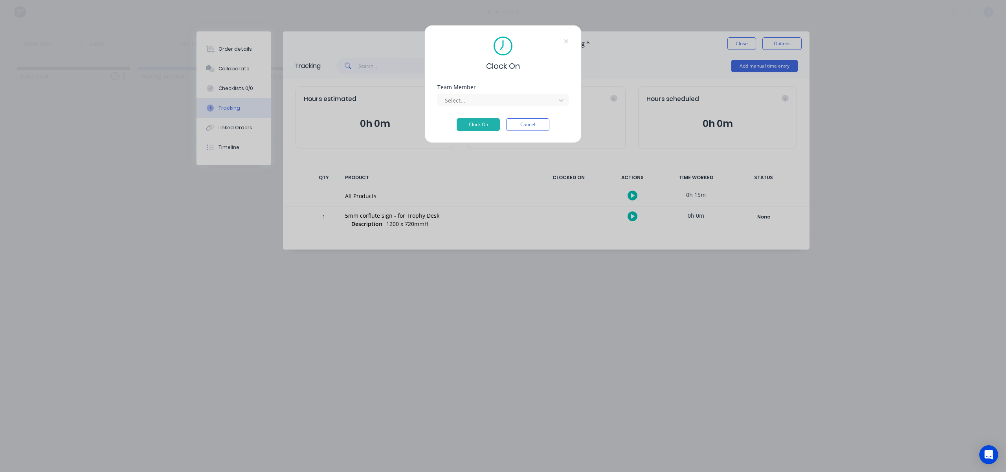
click at [526, 96] on div at bounding box center [498, 101] width 108 height 10
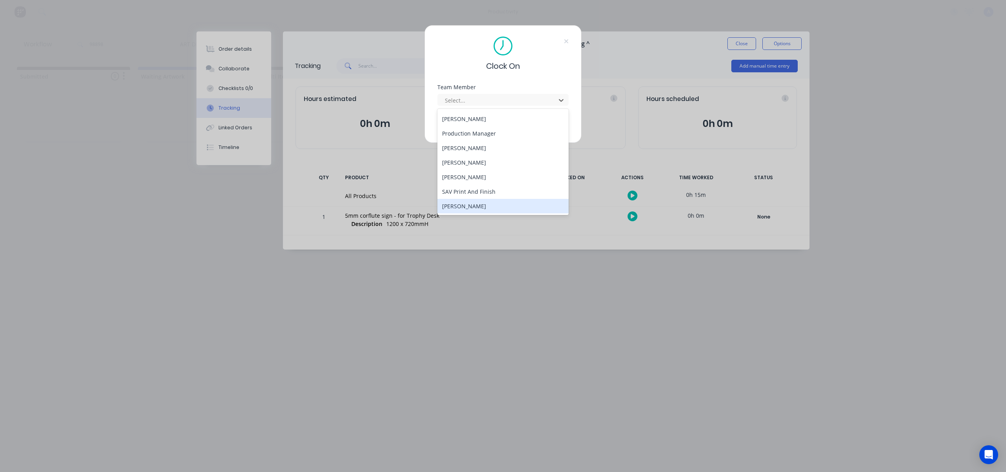
click at [464, 204] on div "[PERSON_NAME]" at bounding box center [502, 206] width 131 height 15
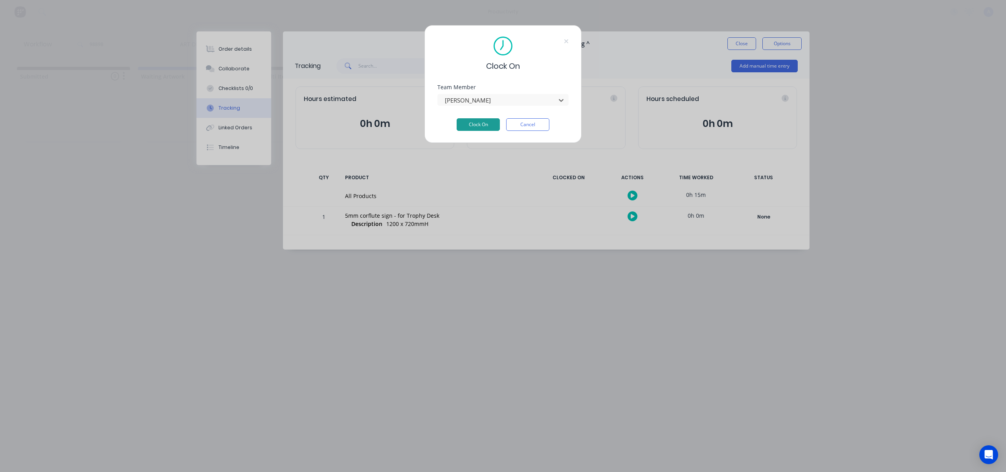
click at [475, 121] on button "Clock On" at bounding box center [478, 124] width 43 height 13
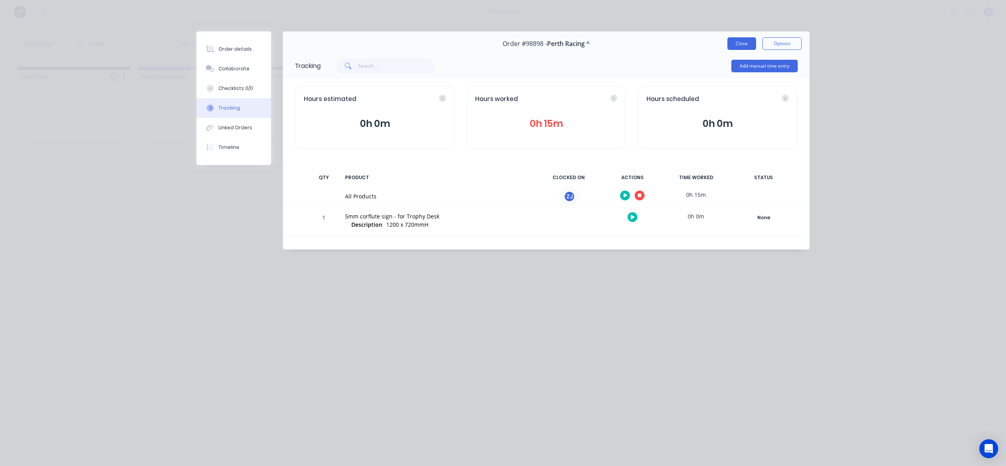
click at [738, 43] on button "Close" at bounding box center [741, 43] width 29 height 13
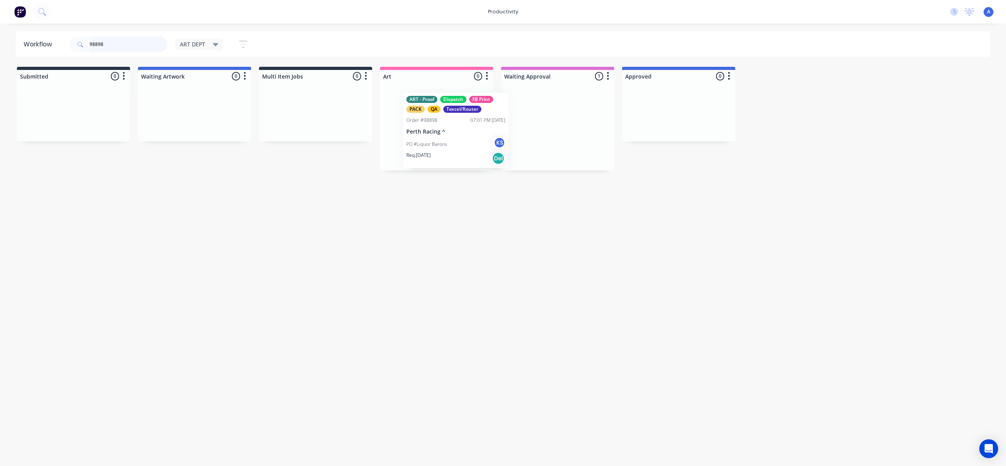
drag, startPoint x: 546, startPoint y: 138, endPoint x: 452, endPoint y: 140, distance: 94.0
click at [273, 215] on div "Workflow 98898 ART DEPT Save new view None edit ART DEPT (Default) edit Banner …" at bounding box center [503, 240] width 1006 height 419
click at [425, 134] on div "PO #Liquor Barons KS" at bounding box center [436, 140] width 99 height 15
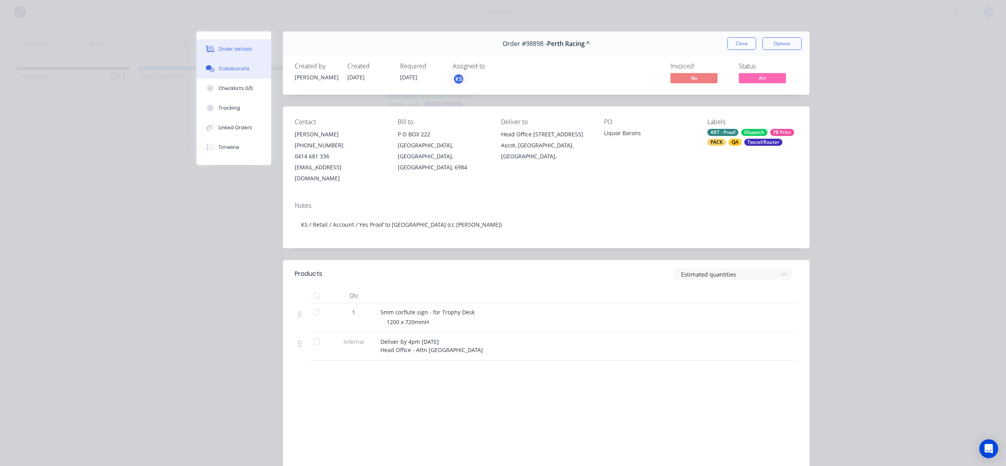
click at [242, 73] on button "Collaborate" at bounding box center [234, 69] width 75 height 20
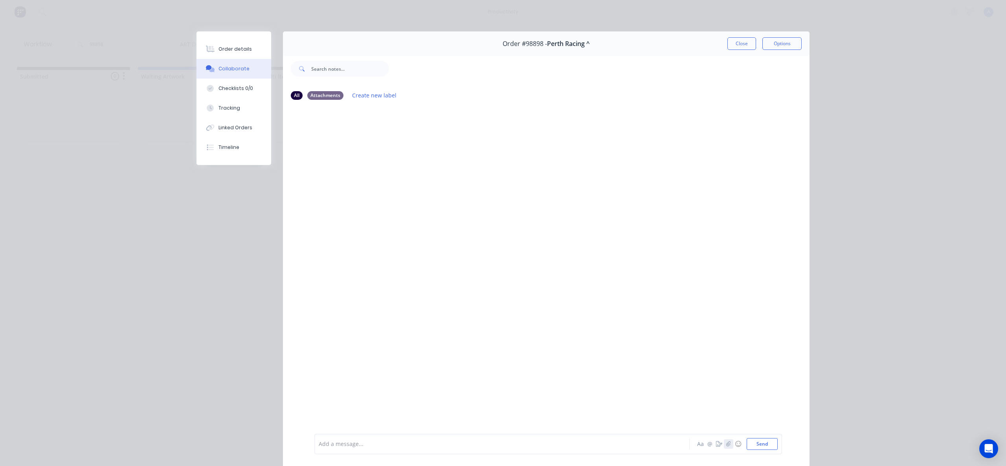
click at [726, 446] on icon "button" at bounding box center [728, 444] width 5 height 6
click at [753, 440] on button "Send" at bounding box center [762, 444] width 31 height 12
click at [219, 108] on div "Tracking" at bounding box center [230, 108] width 22 height 7
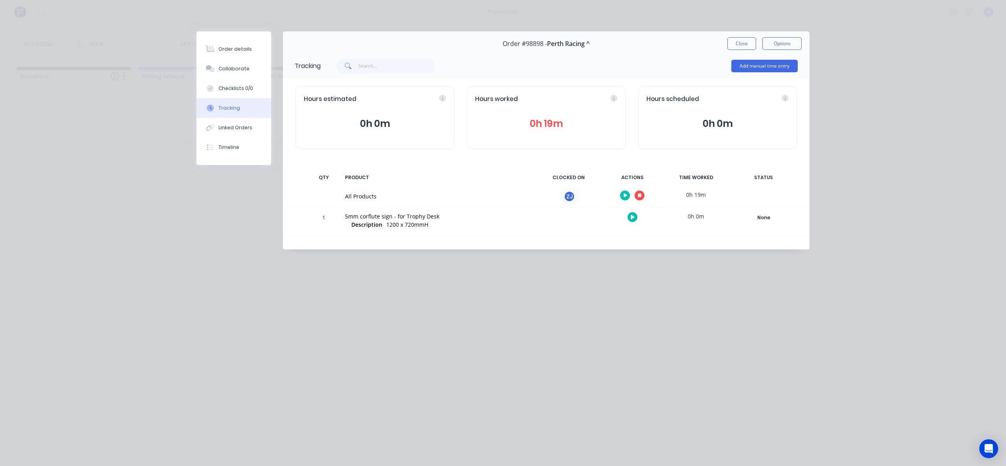
click at [639, 195] on icon "button" at bounding box center [640, 196] width 4 height 4
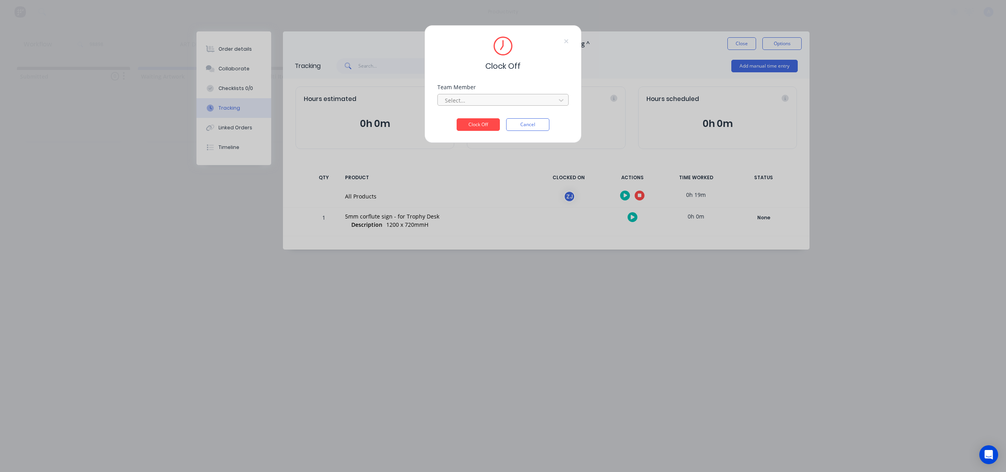
click at [513, 96] on div at bounding box center [498, 101] width 108 height 10
drag, startPoint x: 481, startPoint y: 114, endPoint x: 483, endPoint y: 122, distance: 7.9
click at [482, 115] on div "[PERSON_NAME]" at bounding box center [502, 117] width 131 height 15
click at [483, 124] on button "Clock Off" at bounding box center [478, 124] width 43 height 13
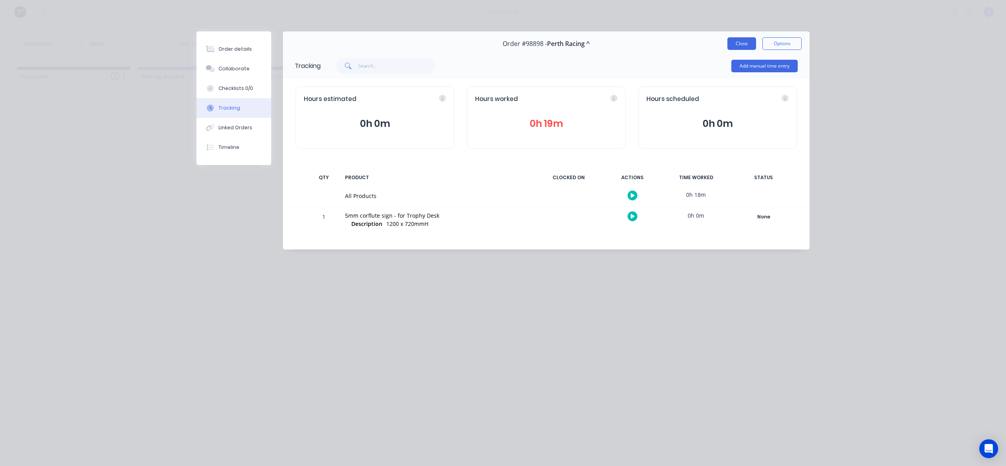
drag, startPoint x: 751, startPoint y: 48, endPoint x: 597, endPoint y: 137, distance: 178.0
click at [751, 48] on button "Close" at bounding box center [741, 43] width 29 height 13
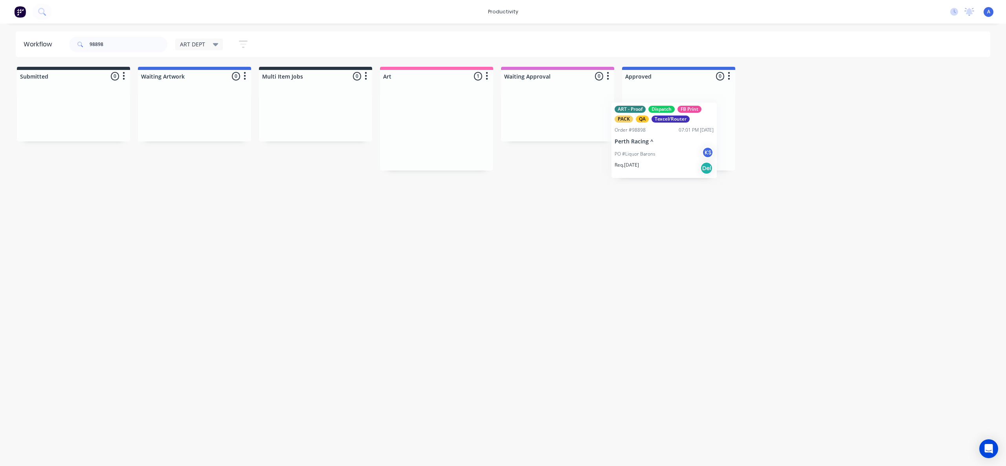
drag, startPoint x: 423, startPoint y: 151, endPoint x: 686, endPoint y: 157, distance: 263.0
click at [662, 145] on div "PO #Liquor Barons KS" at bounding box center [678, 140] width 99 height 15
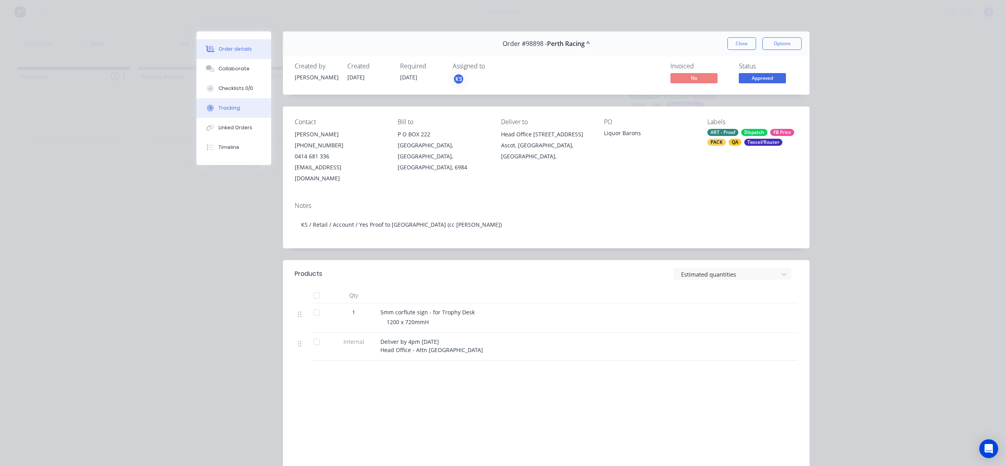
click at [237, 103] on button "Tracking" at bounding box center [234, 108] width 75 height 20
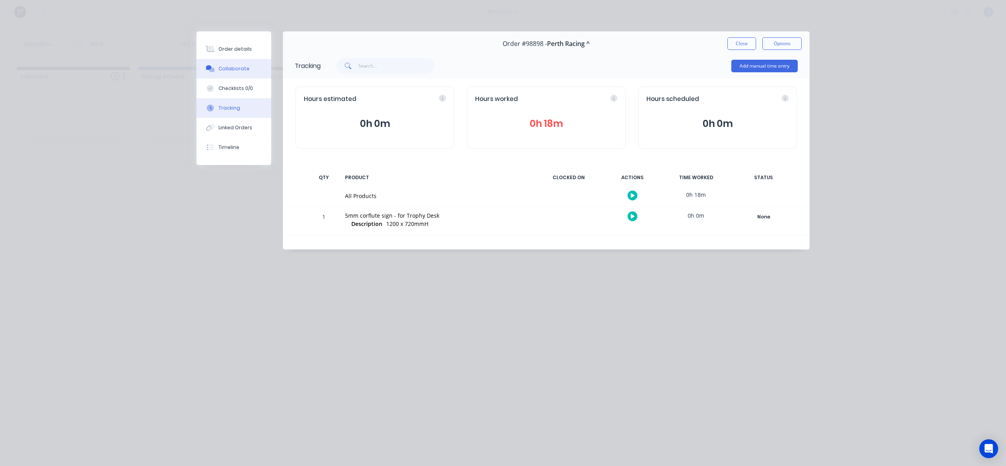
click at [231, 63] on button "Collaborate" at bounding box center [234, 69] width 75 height 20
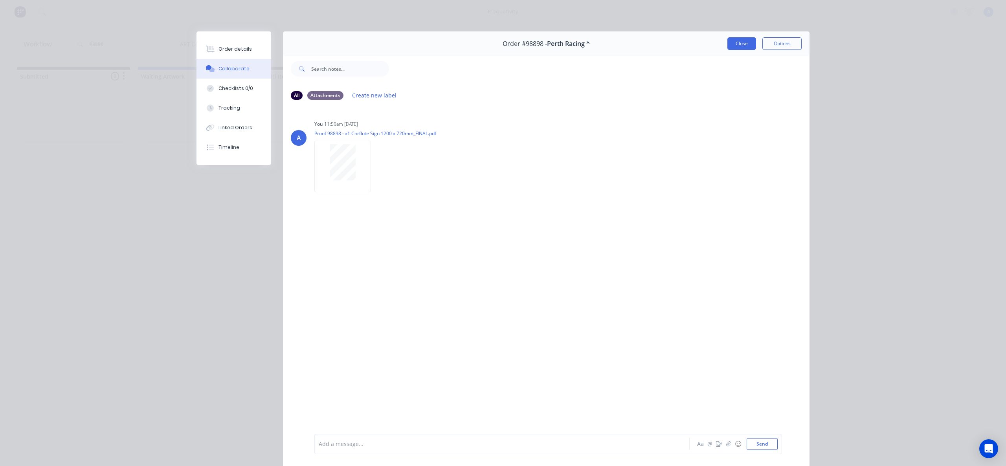
click at [727, 42] on button "Close" at bounding box center [741, 43] width 29 height 13
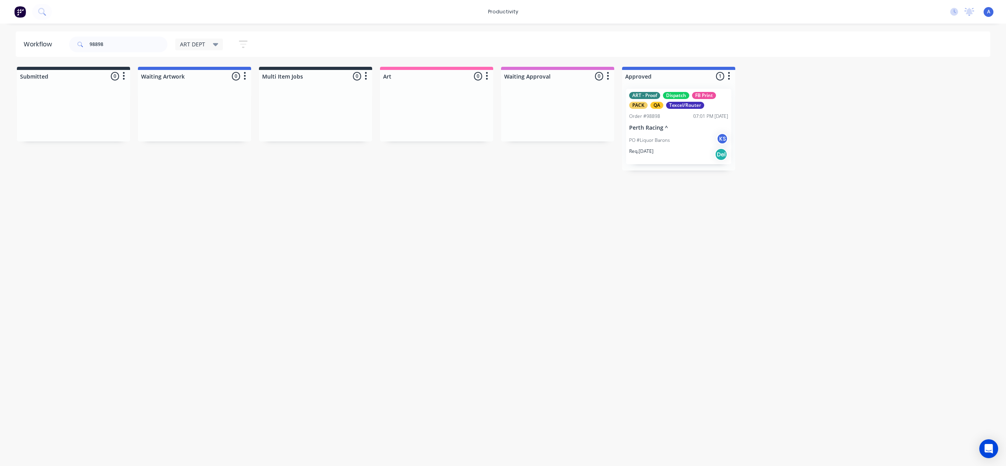
click at [659, 140] on p "PO #Liquor Barons" at bounding box center [649, 140] width 41 height 7
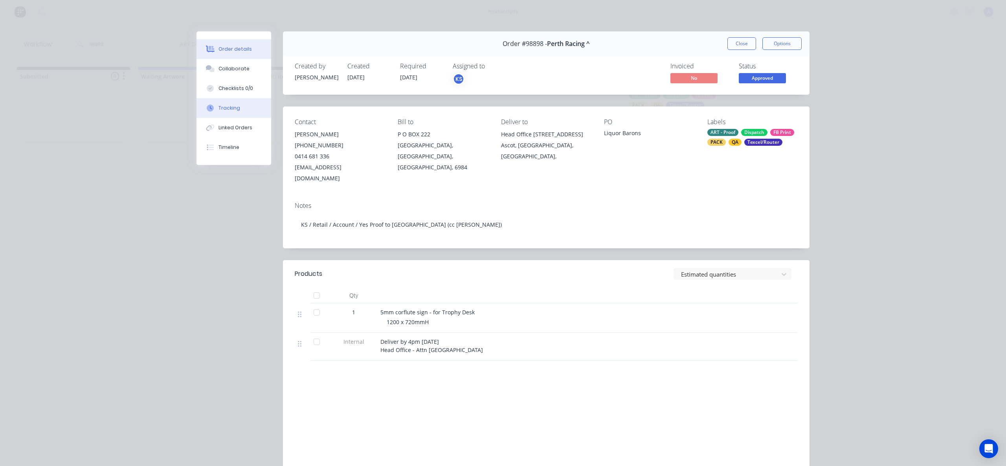
click at [203, 104] on button "Tracking" at bounding box center [234, 108] width 75 height 20
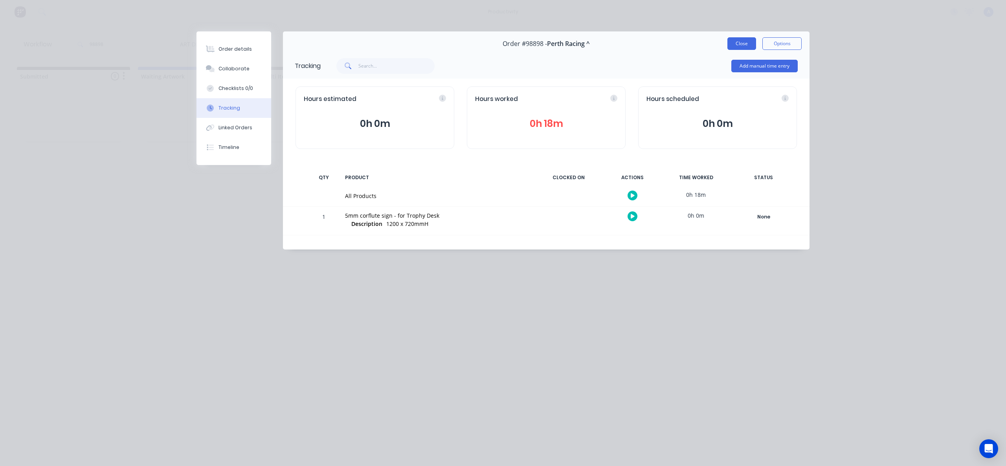
click at [742, 41] on button "Close" at bounding box center [741, 43] width 29 height 13
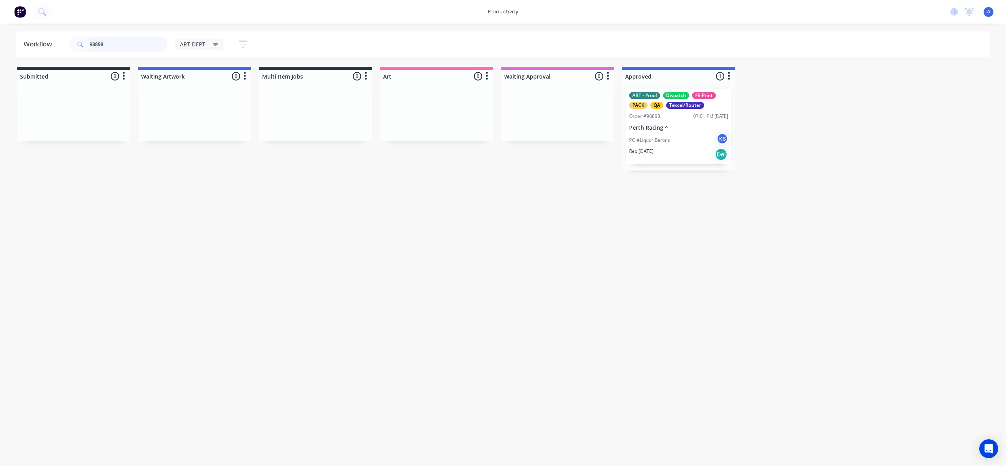
click at [124, 51] on input "98898" at bounding box center [129, 45] width 78 height 16
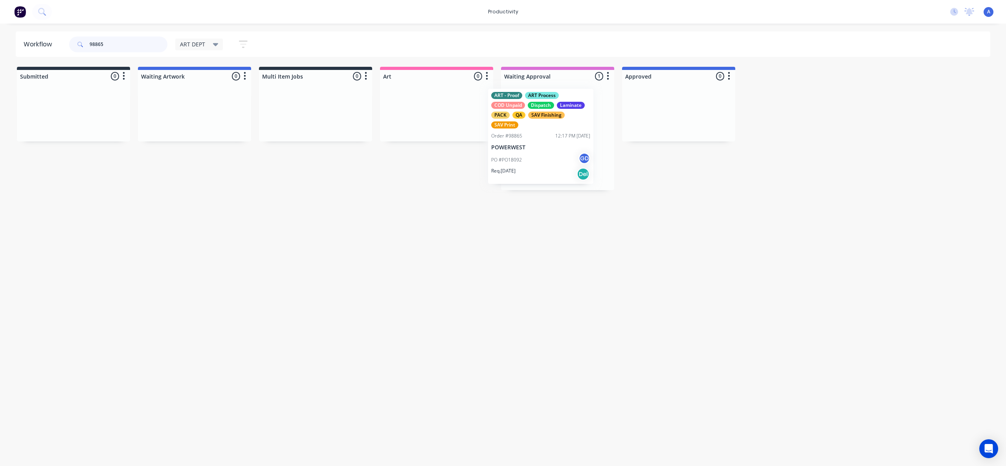
drag, startPoint x: 543, startPoint y: 170, endPoint x: 426, endPoint y: 166, distance: 116.8
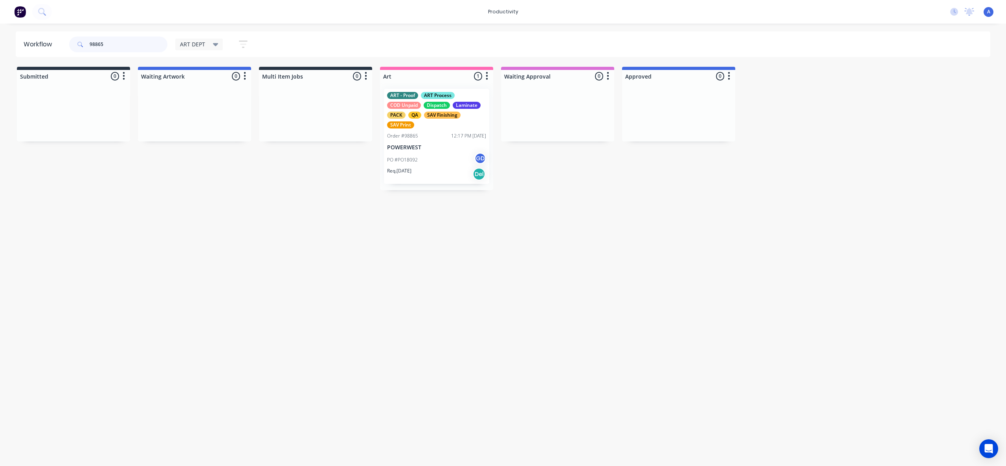
type input "98865"
click at [424, 165] on div "PO #PO18092 GD" at bounding box center [436, 159] width 99 height 15
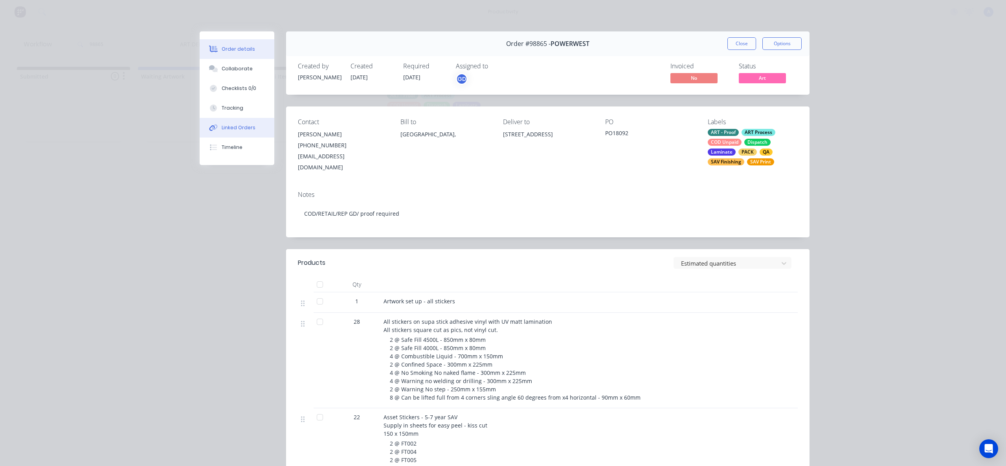
click at [228, 118] on button "Linked Orders" at bounding box center [237, 128] width 75 height 20
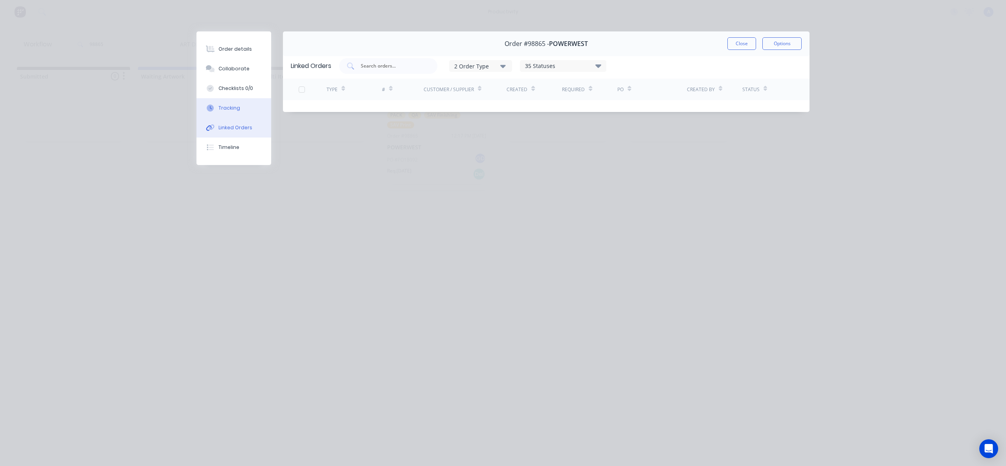
click at [228, 111] on div "Tracking" at bounding box center [230, 108] width 22 height 7
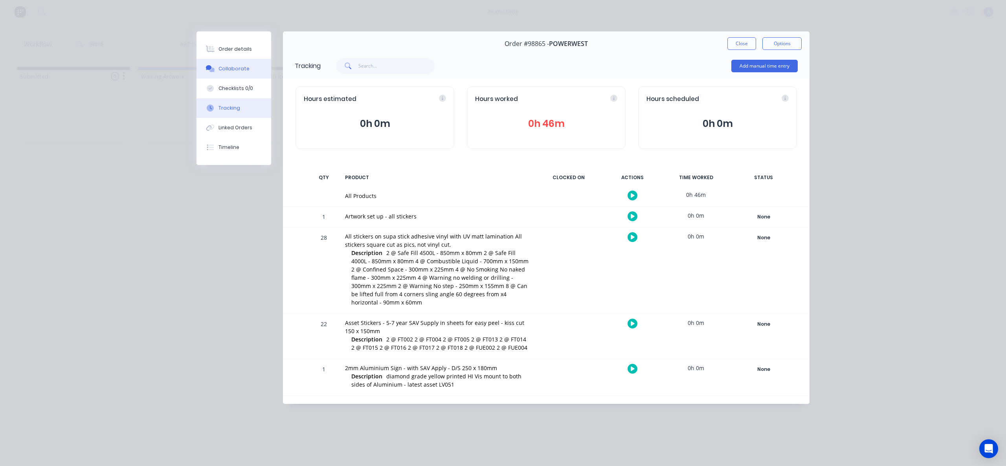
click at [247, 63] on button "Collaborate" at bounding box center [234, 69] width 75 height 20
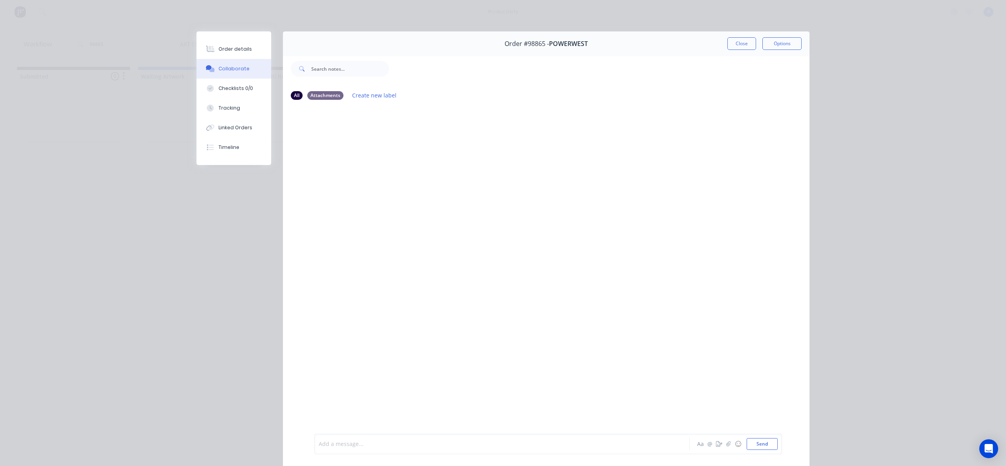
click at [401, 444] on div at bounding box center [491, 444] width 344 height 8
click at [726, 447] on button "button" at bounding box center [728, 443] width 9 height 9
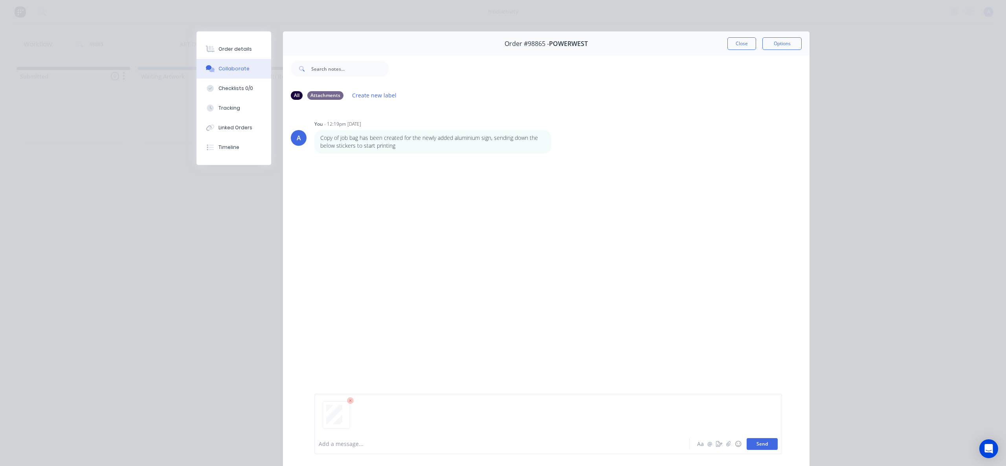
click at [755, 446] on button "Send" at bounding box center [762, 444] width 31 height 12
click at [375, 446] on div at bounding box center [491, 444] width 344 height 8
click at [426, 446] on div at bounding box center [491, 444] width 344 height 8
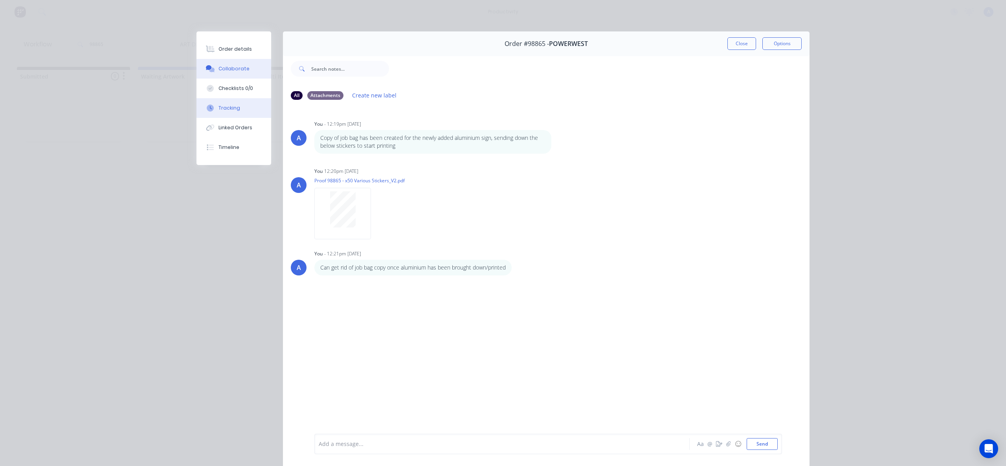
click at [215, 115] on button "Tracking" at bounding box center [234, 108] width 75 height 20
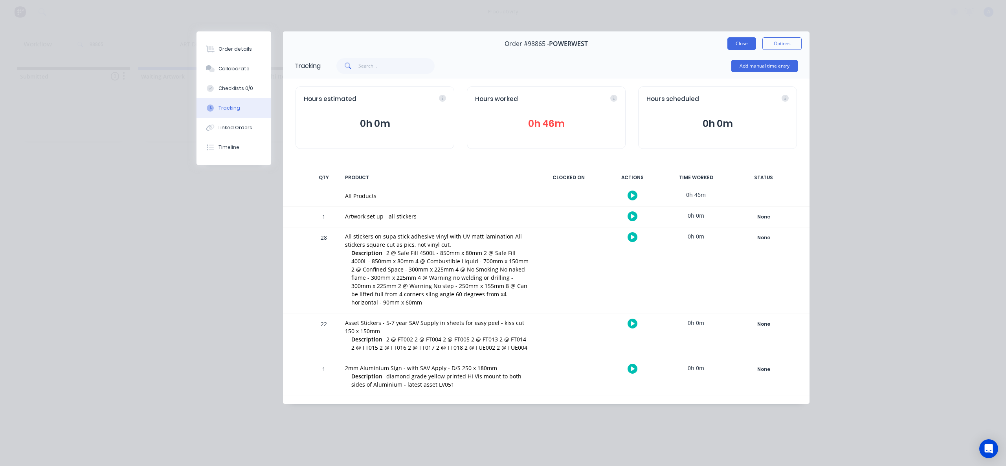
click at [736, 44] on button "Close" at bounding box center [741, 43] width 29 height 13
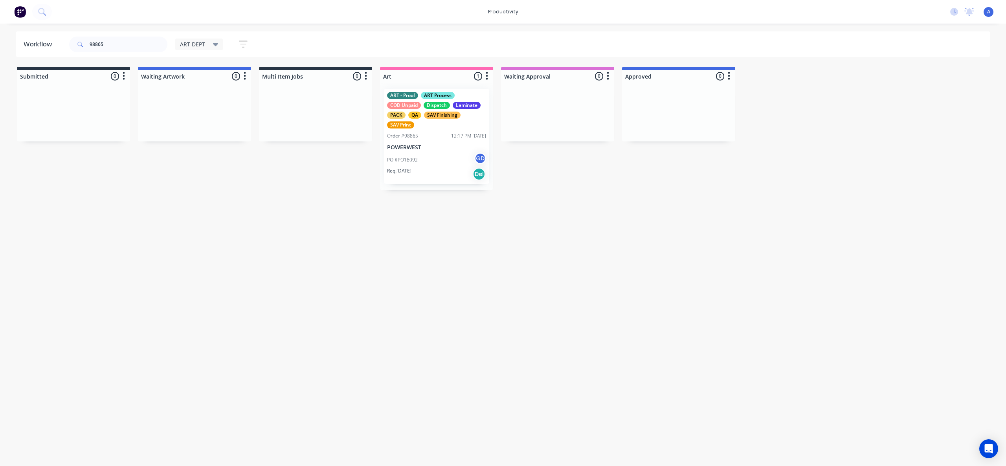
click at [634, 275] on div "Workflow 98865 ART DEPT Save new view None edit ART DEPT (Default) edit Banner …" at bounding box center [503, 240] width 1006 height 419
click at [434, 151] on div "ART - Proof ART Process COD Unpaid Dispatch Laminate PACK QA SAV Finishing SAV …" at bounding box center [436, 136] width 105 height 95
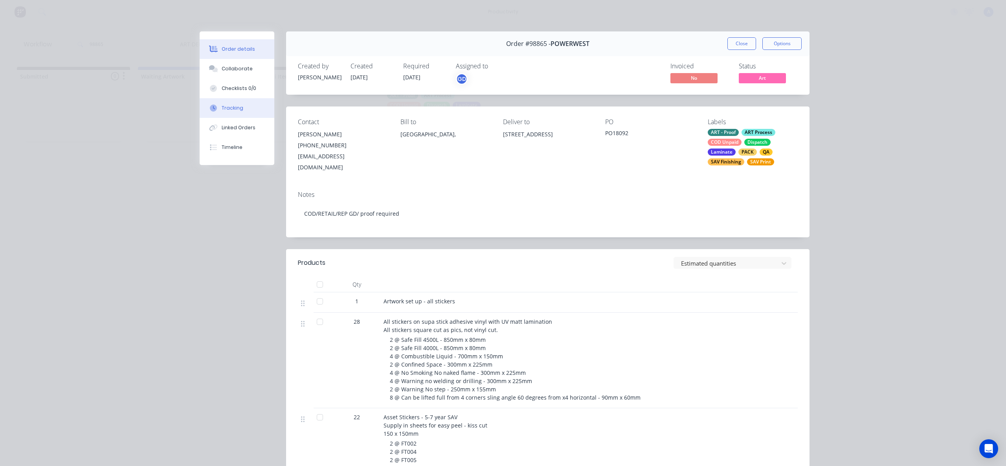
click at [224, 99] on button "Tracking" at bounding box center [237, 108] width 75 height 20
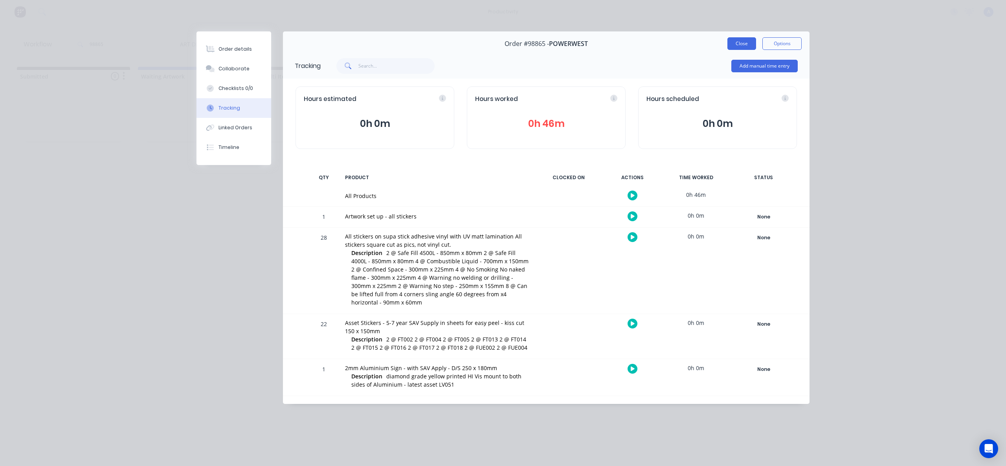
click at [732, 46] on button "Close" at bounding box center [741, 43] width 29 height 13
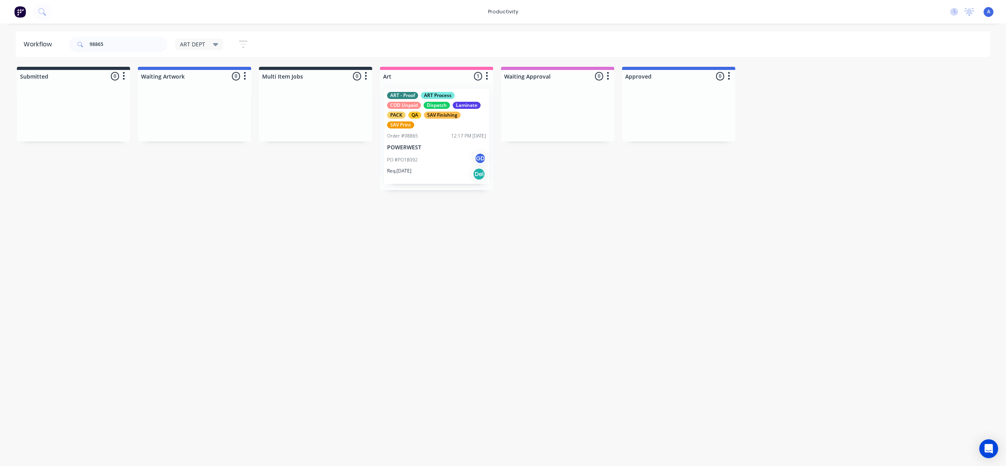
click at [718, 267] on div "Workflow 98865 ART DEPT Save new view None edit ART DEPT (Default) edit Banner …" at bounding box center [503, 240] width 1006 height 419
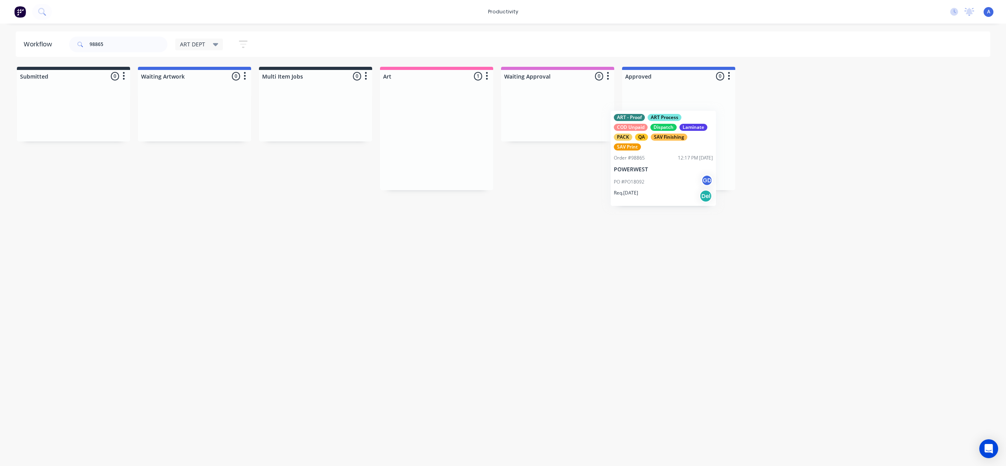
drag, startPoint x: 621, startPoint y: 182, endPoint x: 694, endPoint y: 152, distance: 78.8
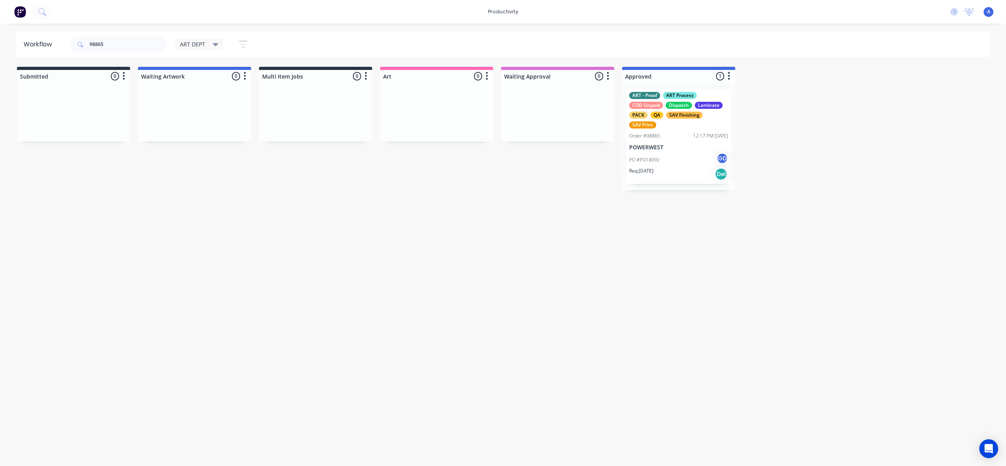
drag, startPoint x: 679, startPoint y: 163, endPoint x: 522, endPoint y: 239, distance: 174.4
click at [678, 165] on div "ART - Proof ART Process COD Unpaid Dispatch Laminate PACK QA SAV Finishing SAV …" at bounding box center [678, 137] width 113 height 108
click at [715, 140] on div "ART - Proof ART Process COD Unpaid Dispatch Laminate PACK QA SAV Finishing SAV …" at bounding box center [678, 136] width 105 height 95
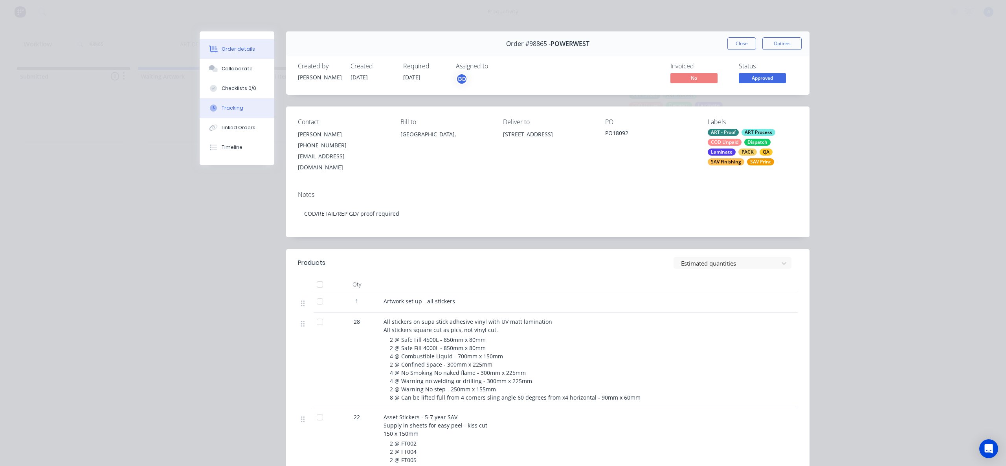
click at [231, 101] on button "Tracking" at bounding box center [237, 108] width 75 height 20
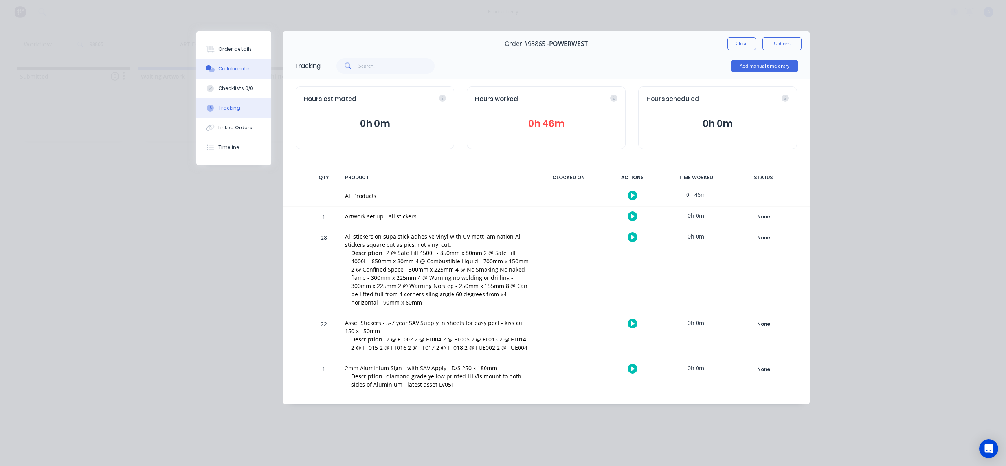
click at [248, 66] on button "Collaborate" at bounding box center [234, 69] width 75 height 20
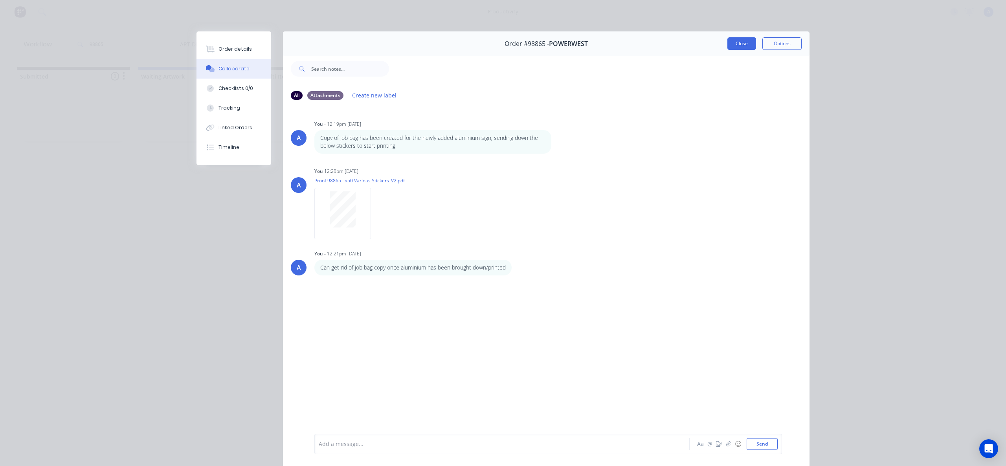
click at [736, 44] on button "Close" at bounding box center [741, 43] width 29 height 13
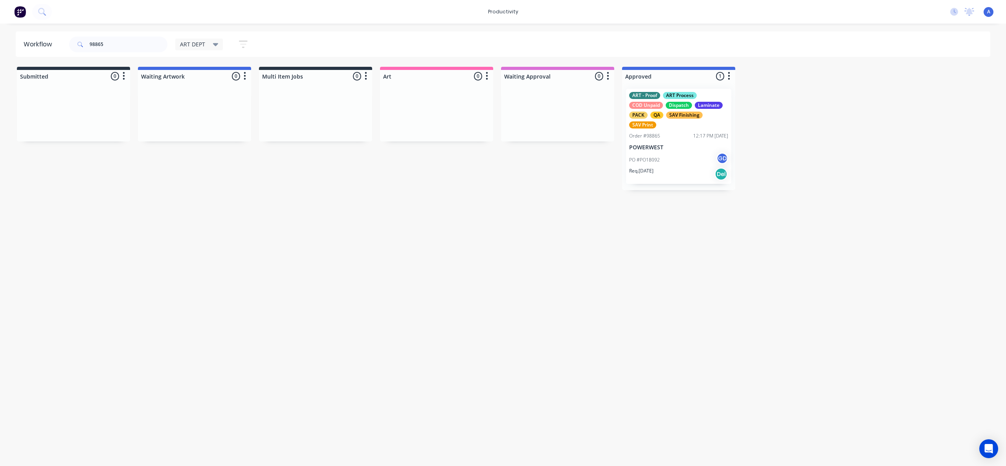
drag, startPoint x: 484, startPoint y: 290, endPoint x: 498, endPoint y: 383, distance: 94.2
click at [484, 291] on div "Workflow 98865 ART DEPT Save new view None edit ART DEPT (Default) edit Banner …" at bounding box center [503, 240] width 1006 height 419
click at [645, 151] on p "POWERWEST" at bounding box center [678, 147] width 99 height 7
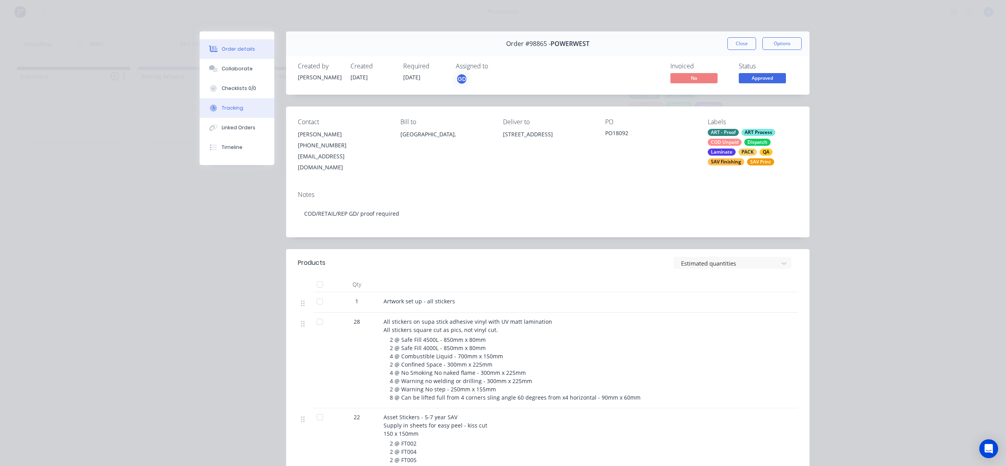
click at [238, 105] on div "Tracking" at bounding box center [233, 108] width 22 height 7
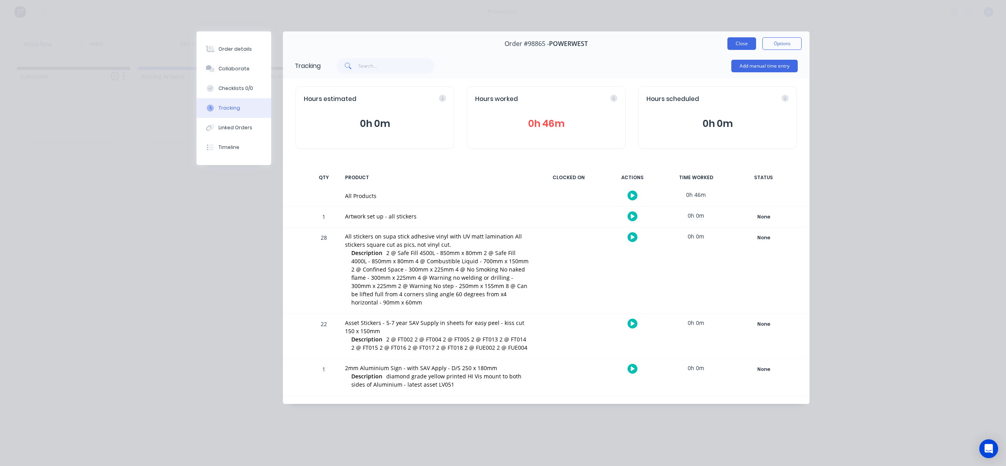
click at [730, 43] on button "Close" at bounding box center [741, 43] width 29 height 13
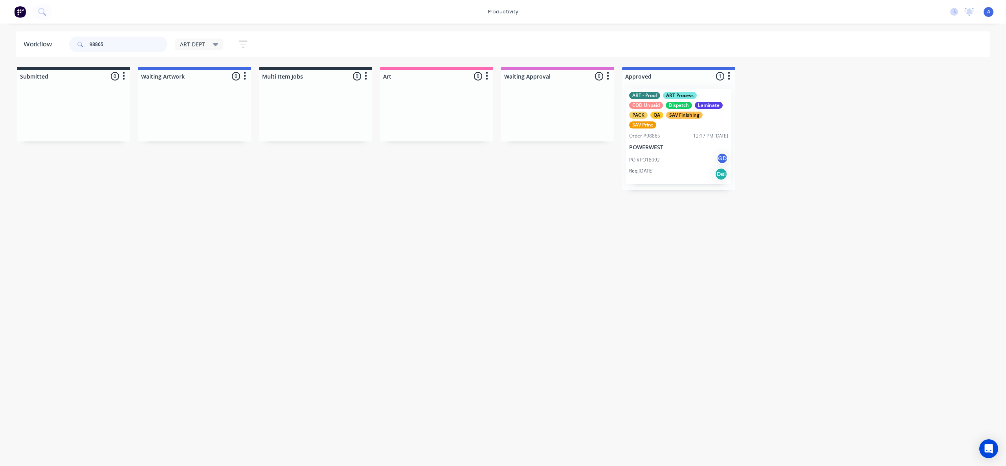
click at [111, 47] on input "98865" at bounding box center [129, 45] width 78 height 16
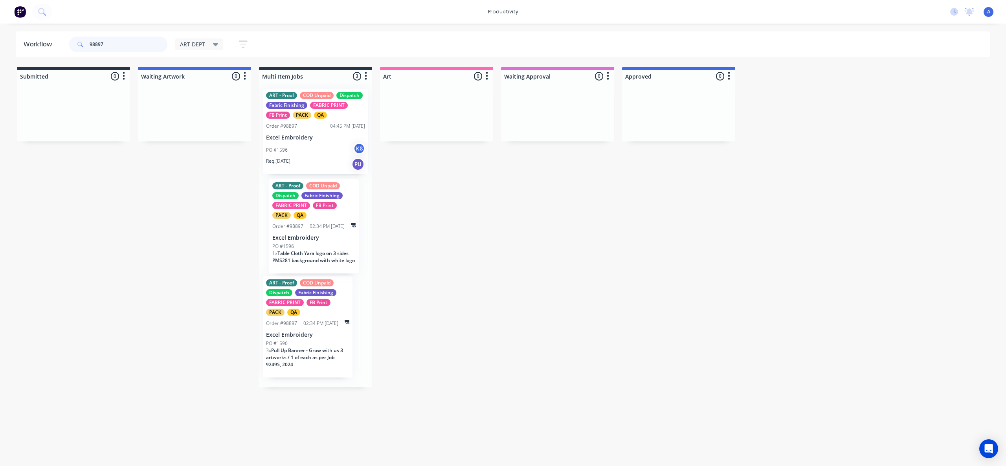
drag, startPoint x: 339, startPoint y: 216, endPoint x: 487, endPoint y: 145, distance: 163.8
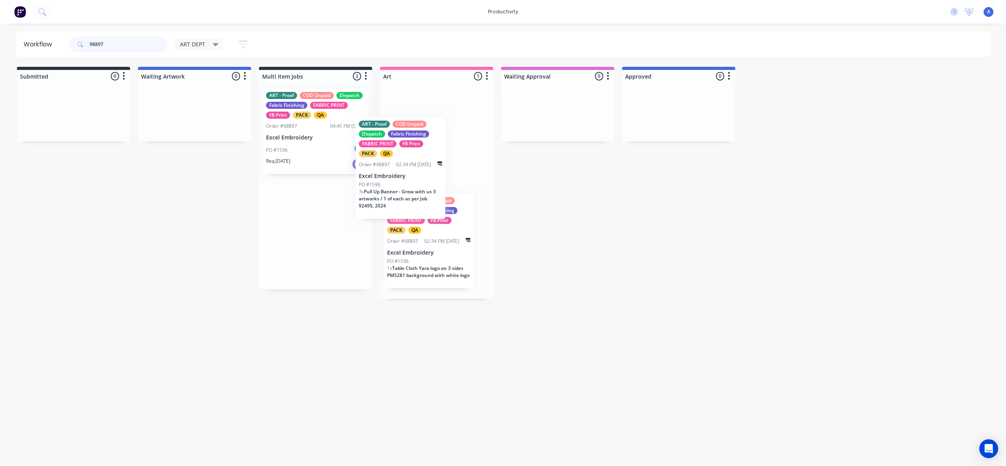
drag, startPoint x: 367, startPoint y: 204, endPoint x: 411, endPoint y: 149, distance: 71.3
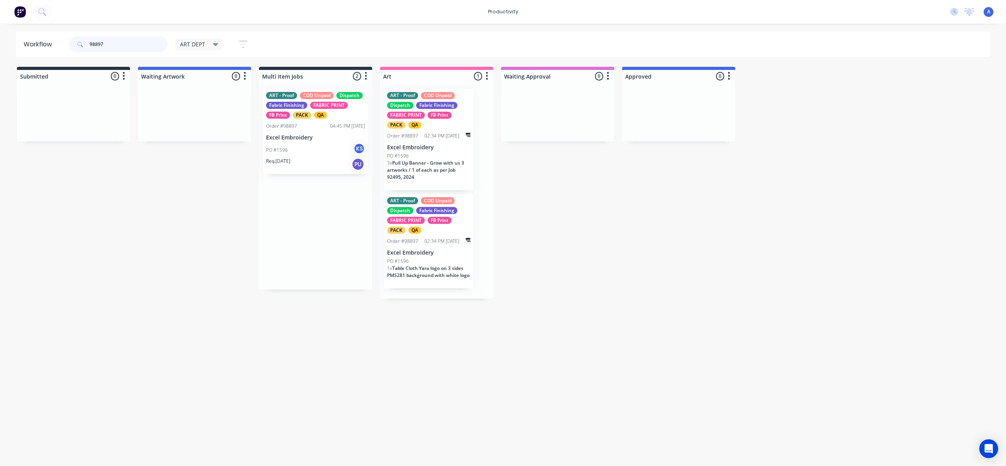
type input "98897"
click at [312, 173] on div "ART - Proof COD Unpaid Dispatch Fabric Finishing FABRIC PRINT FB Print PACK QA …" at bounding box center [315, 131] width 105 height 85
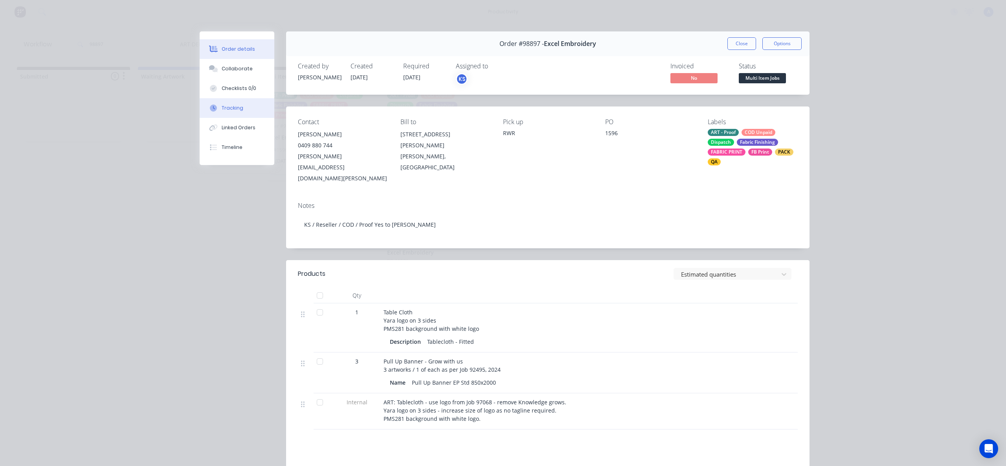
click at [228, 101] on button "Tracking" at bounding box center [237, 108] width 75 height 20
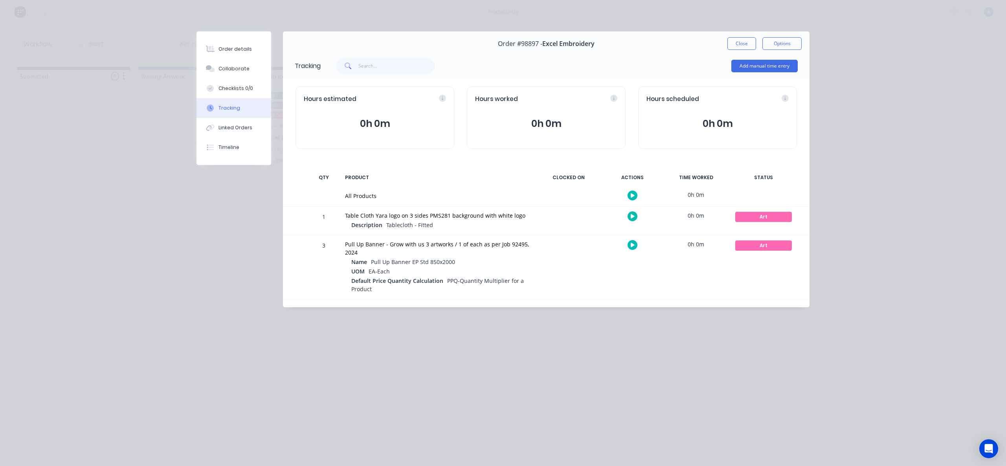
click at [628, 193] on div at bounding box center [632, 195] width 59 height 19
click at [628, 193] on button "button" at bounding box center [633, 196] width 10 height 10
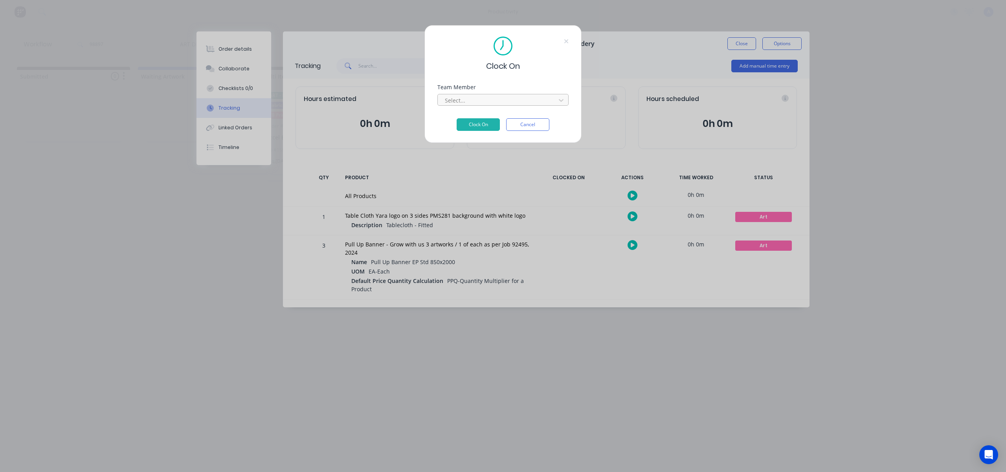
click at [520, 102] on div at bounding box center [498, 101] width 108 height 10
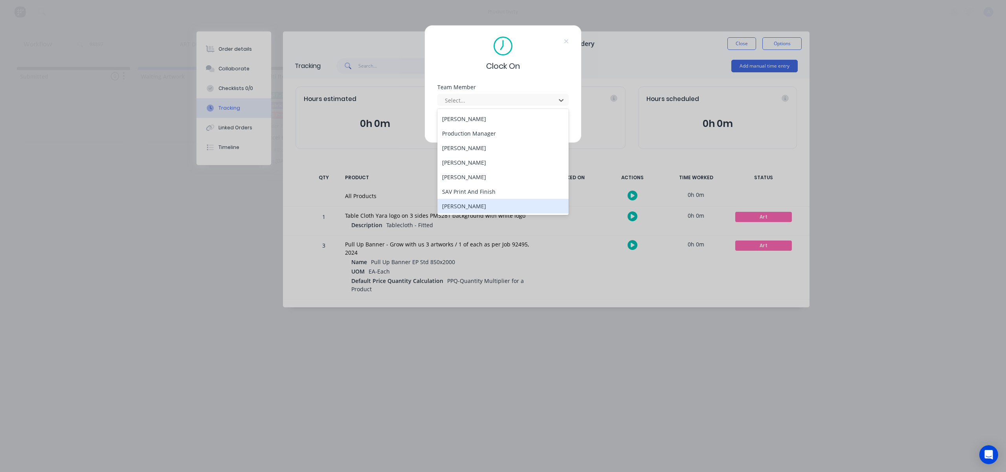
click at [468, 204] on div "[PERSON_NAME]" at bounding box center [502, 206] width 131 height 15
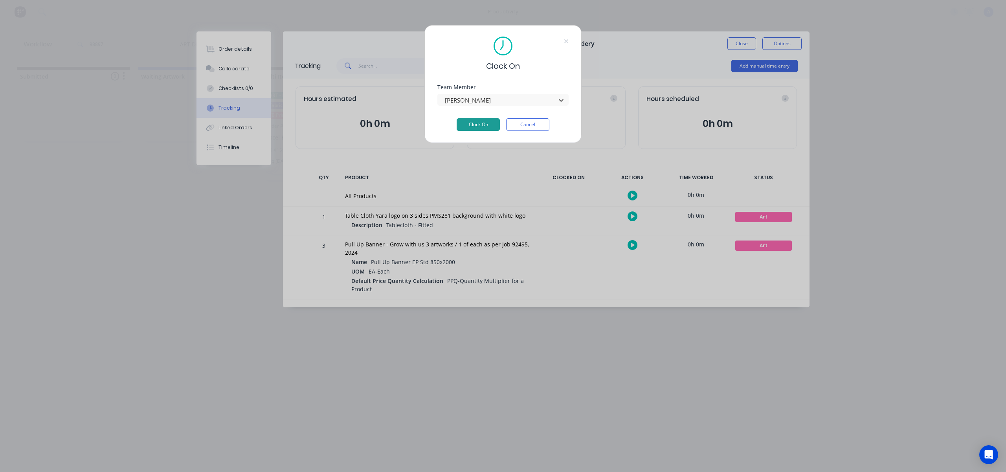
click at [492, 124] on button "Clock On" at bounding box center [478, 124] width 43 height 13
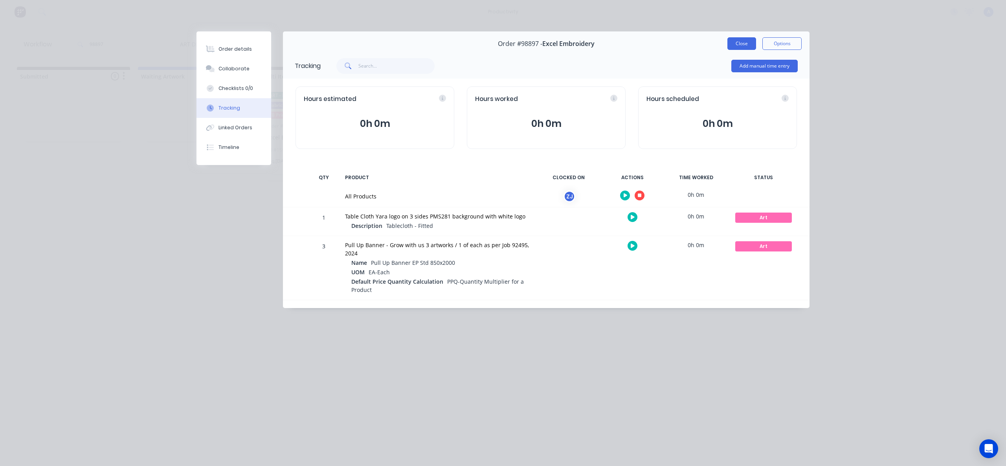
click at [736, 41] on button "Close" at bounding box center [741, 43] width 29 height 13
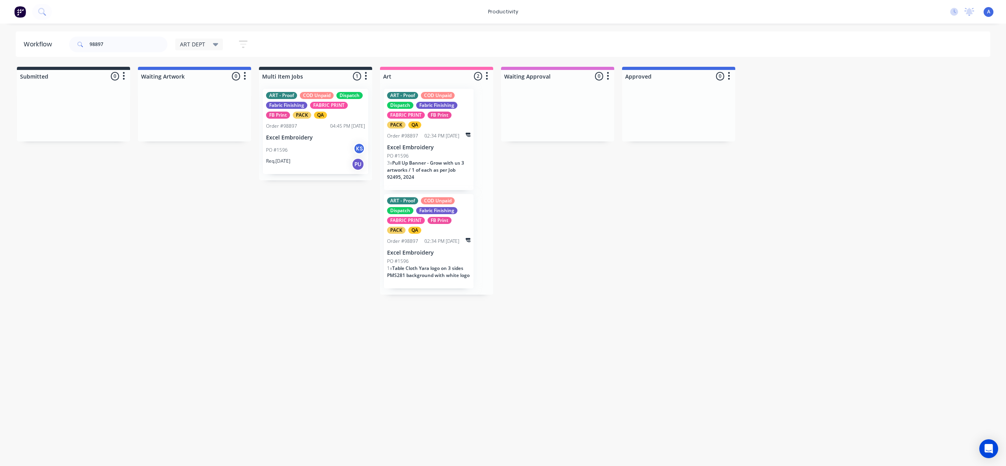
click at [598, 340] on div "Workflow 98897 ART DEPT Save new view None edit ART DEPT (Default) edit Banner …" at bounding box center [503, 240] width 1006 height 419
click at [333, 162] on div "Req. [DATE] PU" at bounding box center [315, 164] width 99 height 13
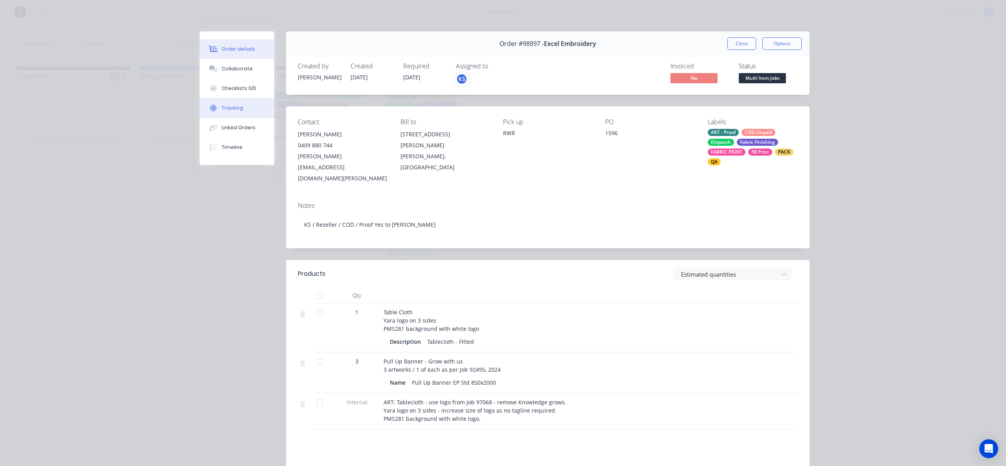
click at [200, 101] on button "Tracking" at bounding box center [237, 108] width 75 height 20
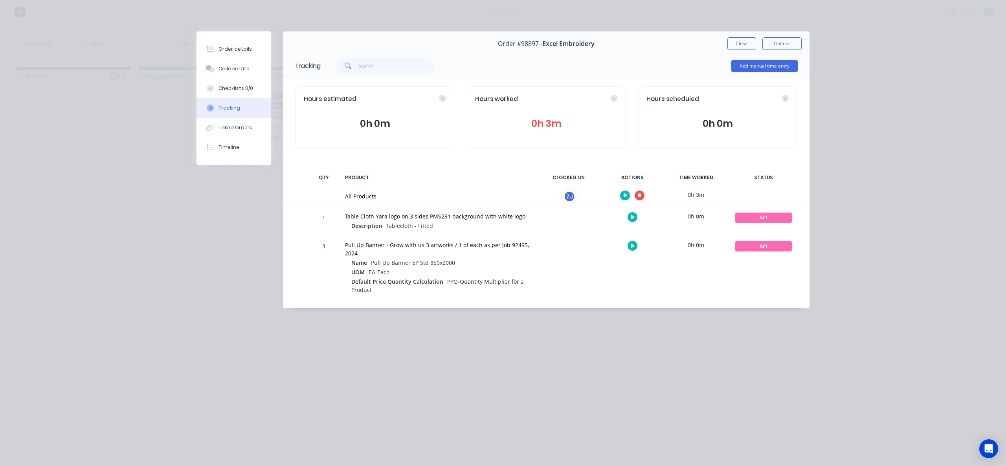
click at [638, 195] on icon "button" at bounding box center [640, 196] width 4 height 4
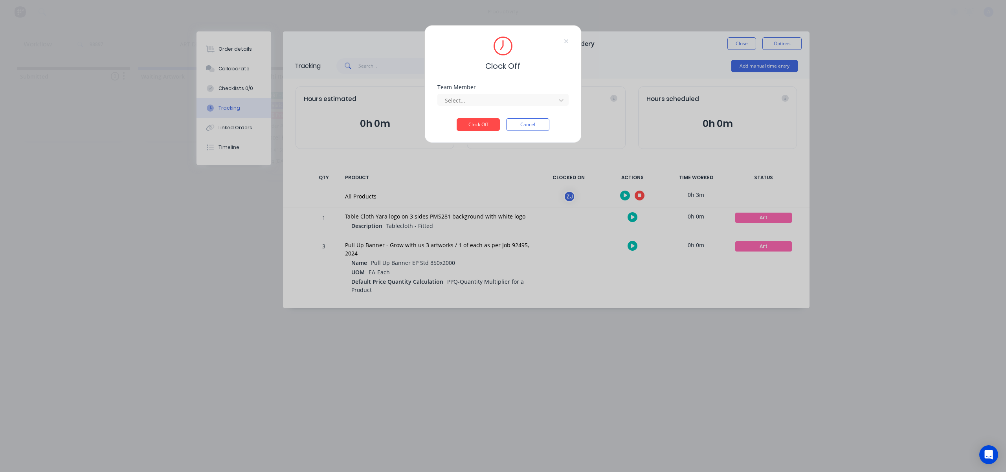
click at [505, 107] on div "Team Member Select..." at bounding box center [502, 101] width 131 height 34
click at [502, 103] on div at bounding box center [498, 101] width 108 height 10
click at [493, 119] on div "[PERSON_NAME]" at bounding box center [502, 117] width 131 height 15
drag, startPoint x: 489, startPoint y: 125, endPoint x: 697, endPoint y: 61, distance: 217.8
click at [489, 125] on button "Clock Off" at bounding box center [478, 124] width 43 height 13
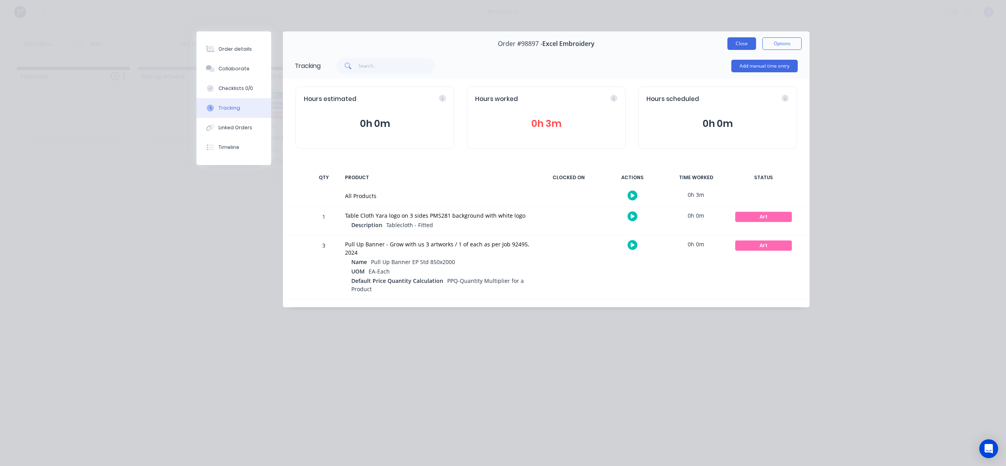
click at [742, 48] on button "Close" at bounding box center [741, 43] width 29 height 13
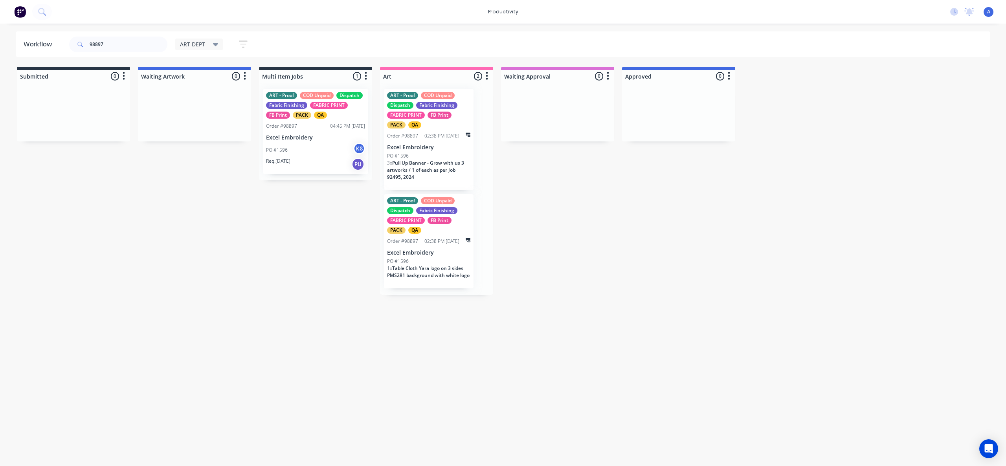
click at [876, 360] on div "Workflow 98897 ART DEPT Save new view None edit ART DEPT (Default) edit Banner …" at bounding box center [503, 240] width 1006 height 419
click at [267, 146] on div "PO #1596 KS" at bounding box center [315, 150] width 99 height 15
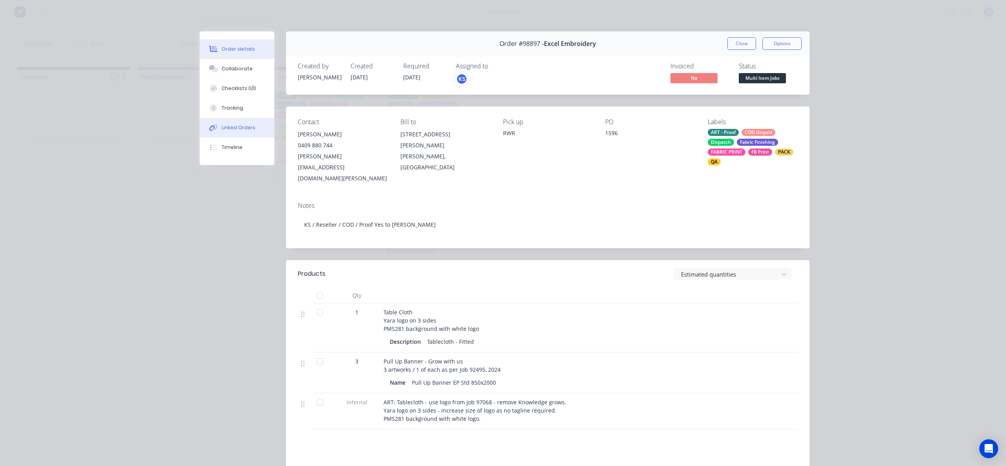
click at [240, 118] on button "Linked Orders" at bounding box center [237, 128] width 75 height 20
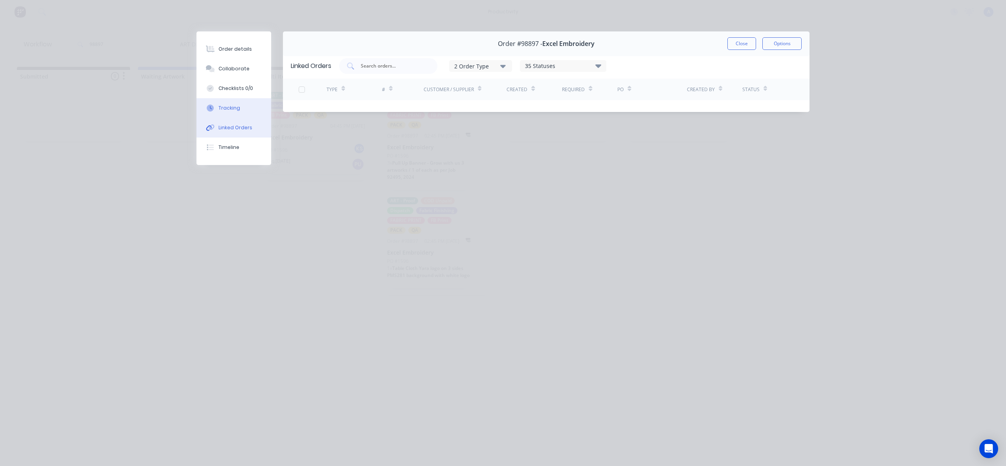
click at [223, 107] on div "Tracking" at bounding box center [230, 108] width 22 height 7
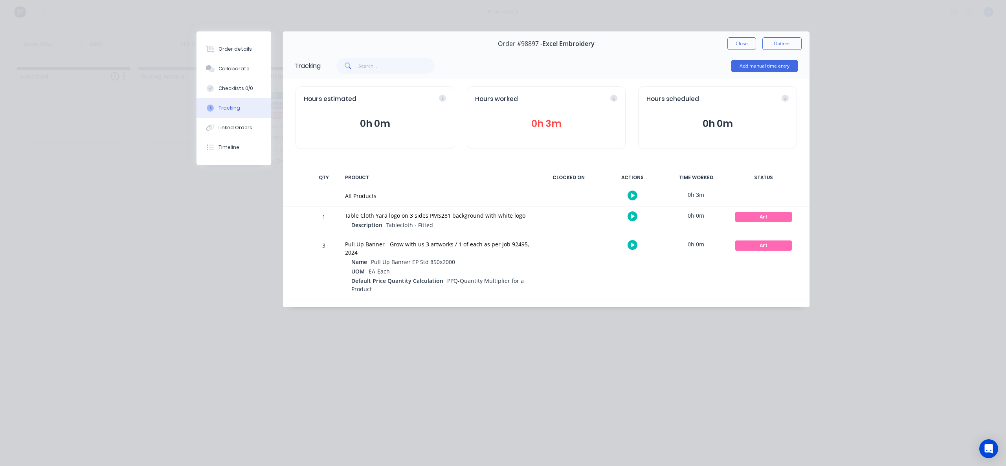
click at [632, 193] on icon "button" at bounding box center [633, 195] width 4 height 5
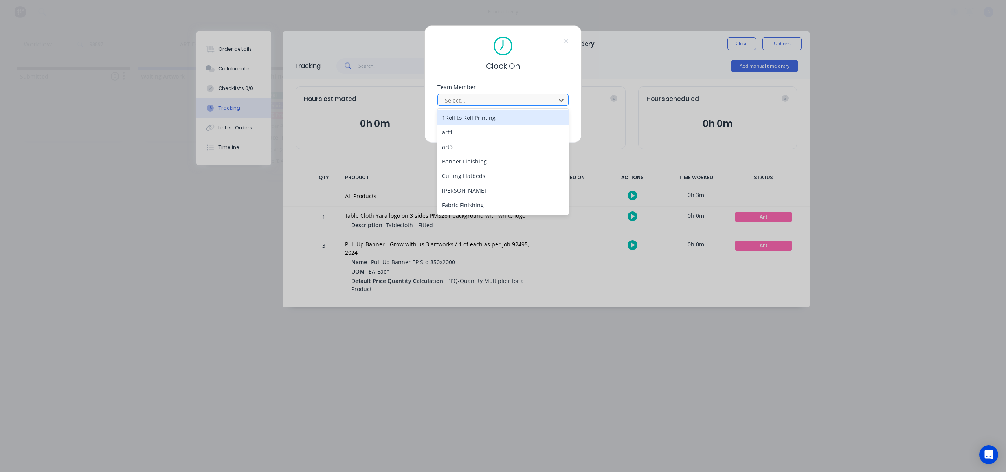
click at [511, 104] on div at bounding box center [498, 101] width 108 height 10
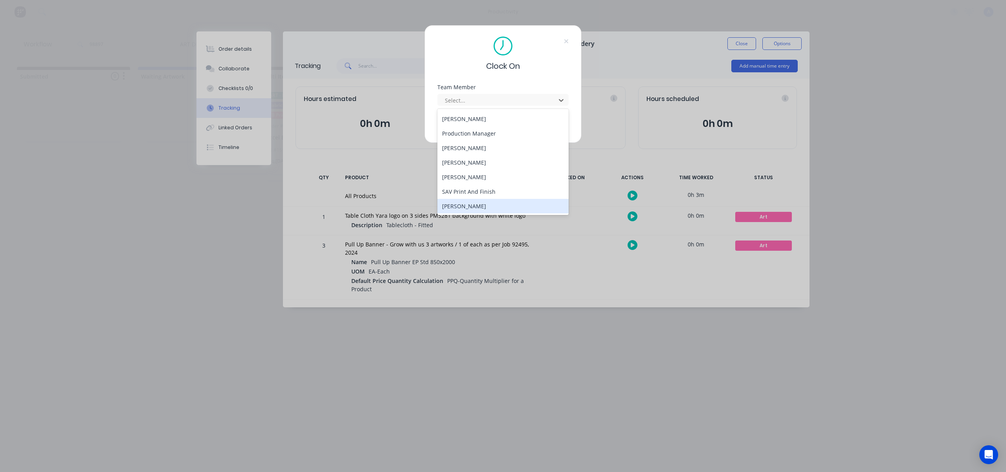
click at [473, 201] on div "[PERSON_NAME]" at bounding box center [502, 206] width 131 height 15
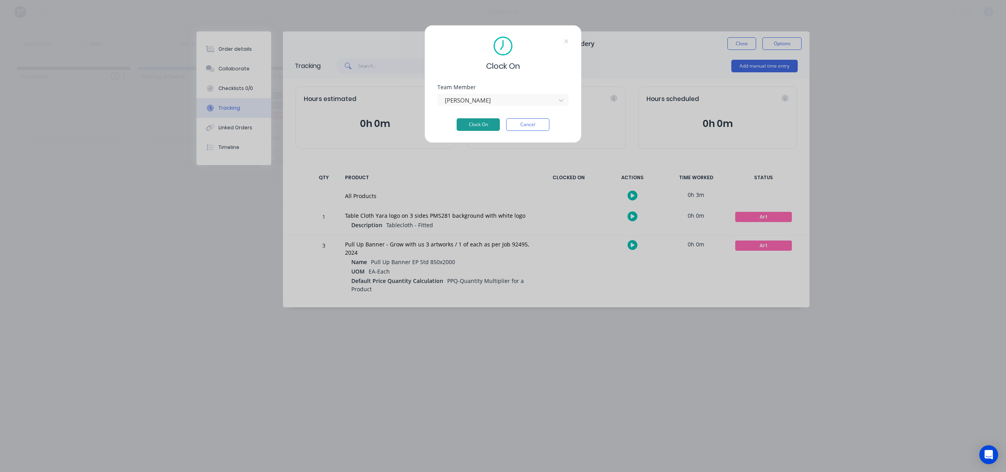
click at [485, 130] on button "Clock On" at bounding box center [478, 124] width 43 height 13
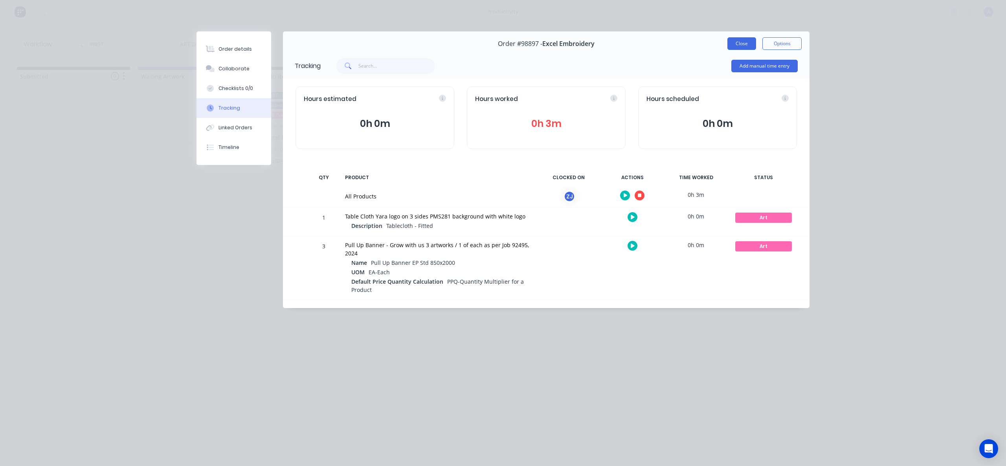
click at [750, 38] on button "Close" at bounding box center [741, 43] width 29 height 13
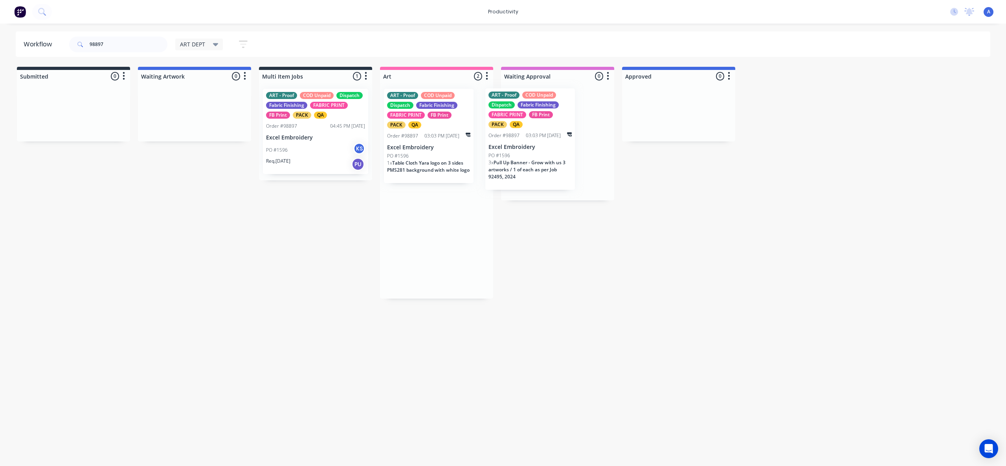
drag, startPoint x: 444, startPoint y: 149, endPoint x: 531, endPoint y: 148, distance: 87.3
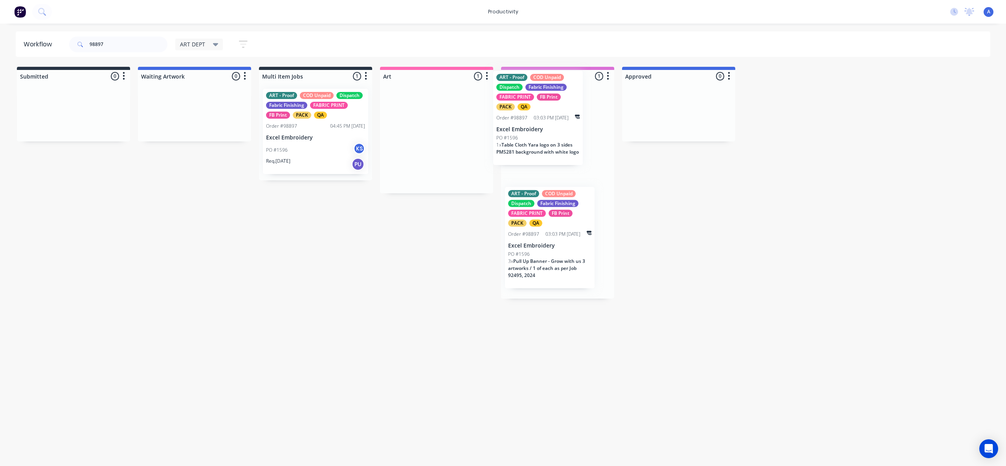
drag, startPoint x: 463, startPoint y: 156, endPoint x: 545, endPoint y: 141, distance: 83.8
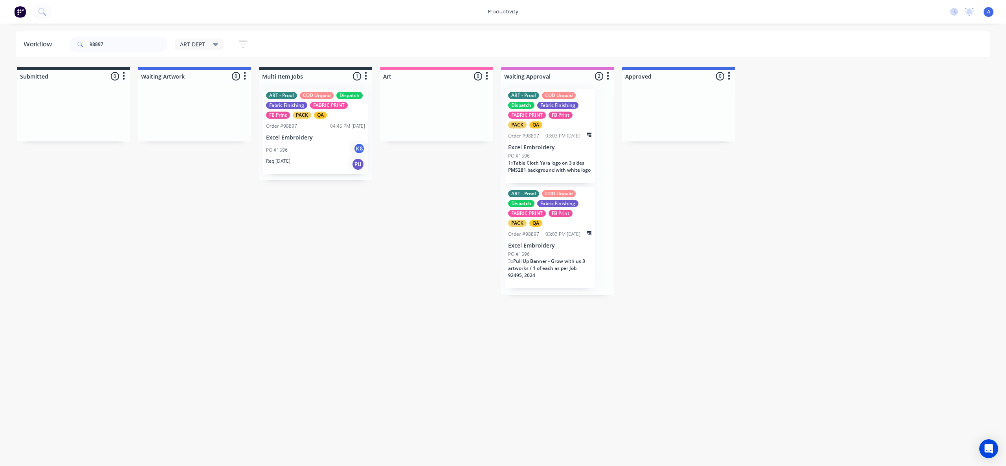
click at [304, 162] on div "Req. [DATE] PU" at bounding box center [315, 164] width 99 height 13
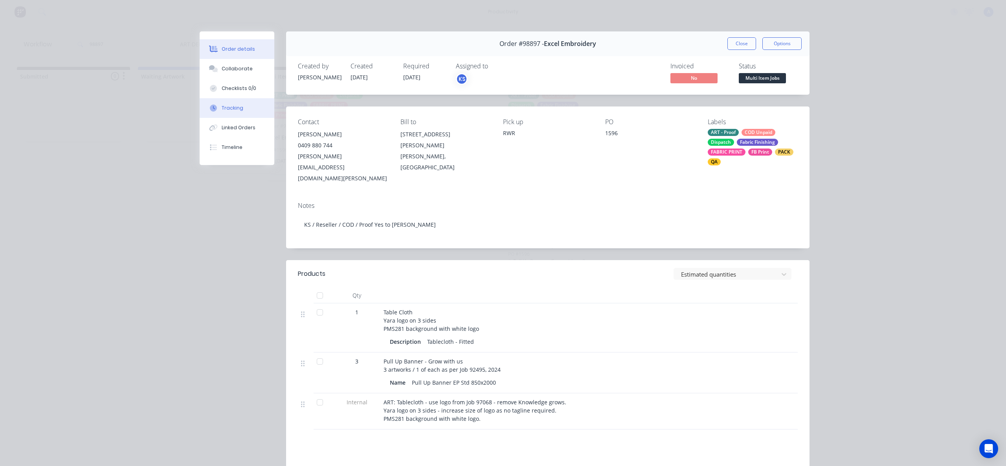
click at [235, 106] on div "Tracking" at bounding box center [233, 108] width 22 height 7
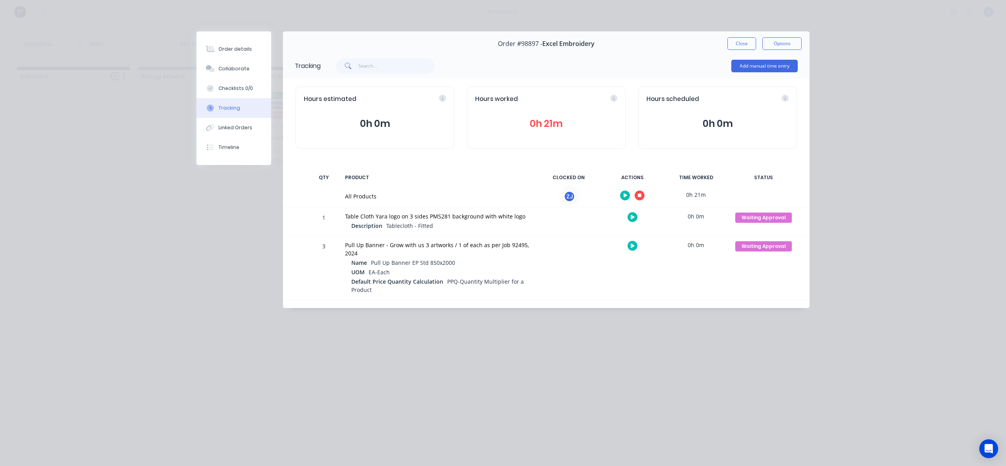
click at [643, 196] on button "button" at bounding box center [640, 196] width 10 height 10
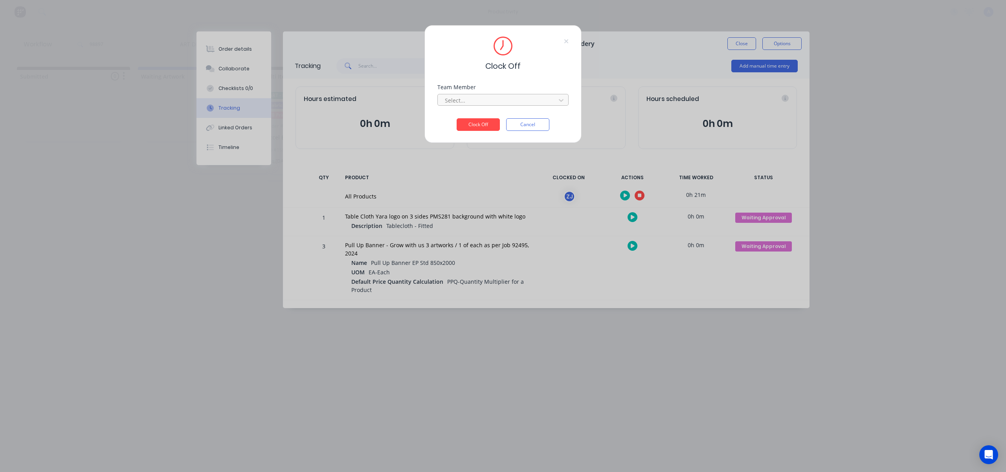
click at [474, 97] on div at bounding box center [498, 101] width 108 height 10
drag, startPoint x: 472, startPoint y: 114, endPoint x: 476, endPoint y: 123, distance: 9.6
click at [472, 114] on div "[PERSON_NAME]" at bounding box center [502, 117] width 131 height 15
drag, startPoint x: 476, startPoint y: 124, endPoint x: 676, endPoint y: 71, distance: 207.0
click at [476, 124] on button "Clock Off" at bounding box center [478, 124] width 43 height 13
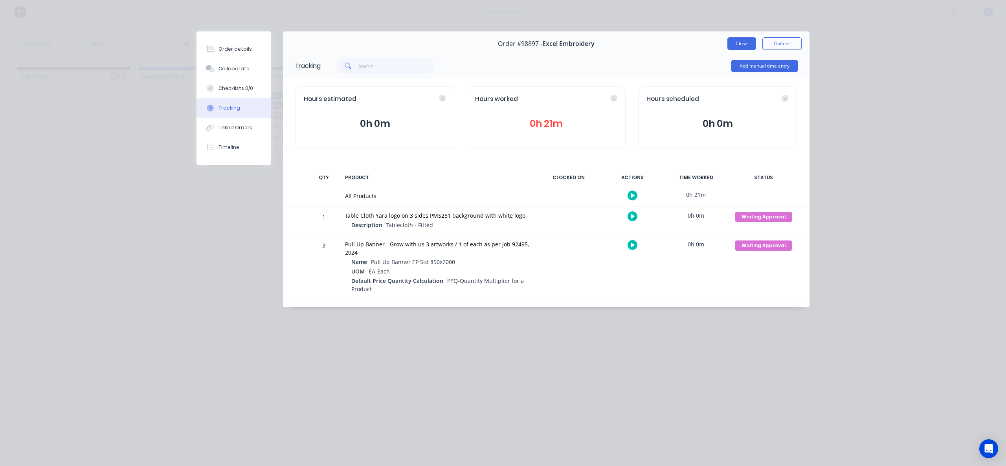
click at [732, 48] on button "Close" at bounding box center [741, 43] width 29 height 13
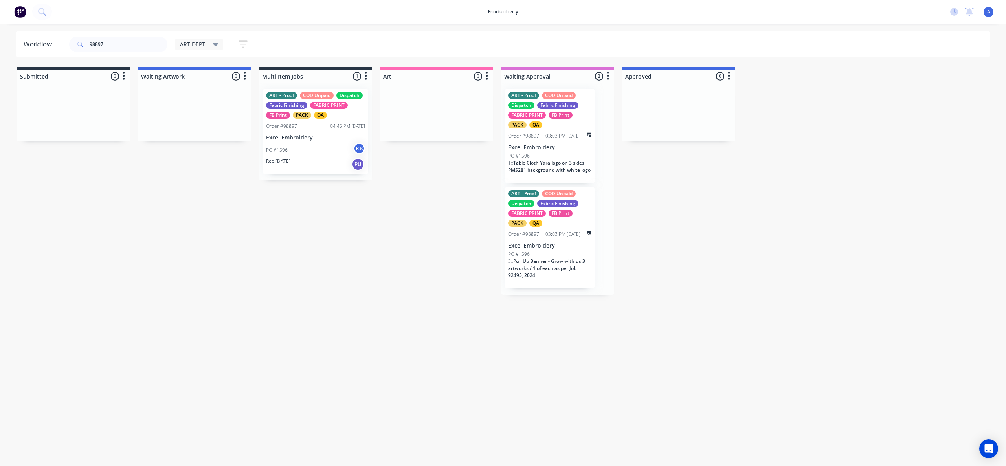
drag, startPoint x: 361, startPoint y: 253, endPoint x: 367, endPoint y: 239, distance: 15.8
click at [315, 123] on div "Order #98897 04:45 PM [DATE]" at bounding box center [315, 126] width 99 height 7
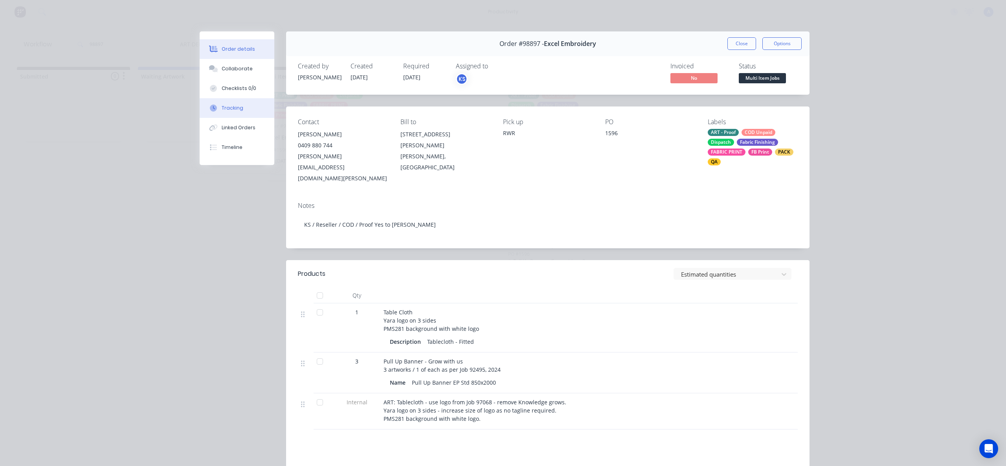
click at [236, 105] on div "Tracking" at bounding box center [233, 108] width 22 height 7
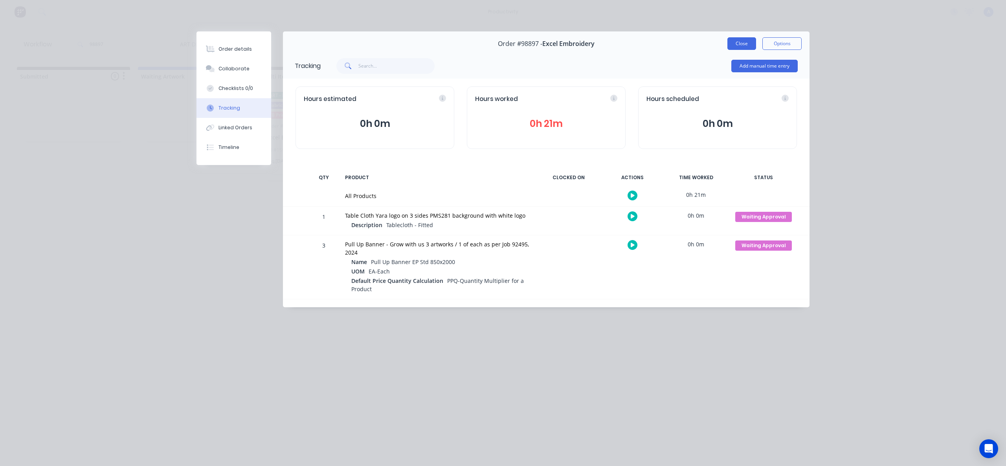
click at [748, 41] on button "Close" at bounding box center [741, 43] width 29 height 13
